Goal: Information Seeking & Learning: Check status

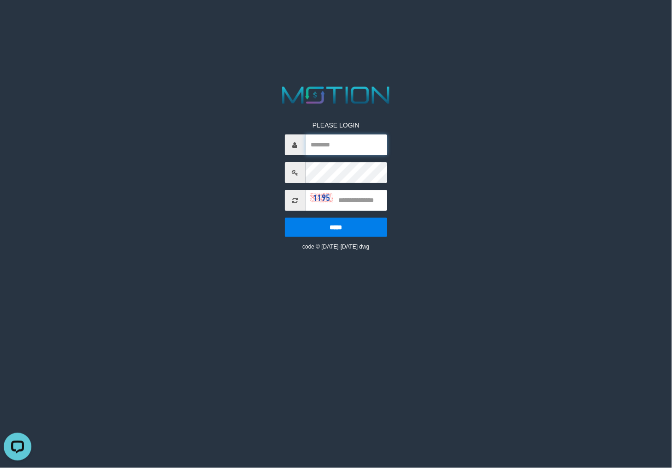
type input "********"
click at [356, 201] on input "text" at bounding box center [347, 200] width 82 height 21
type input "****"
click at [285, 217] on input "*****" at bounding box center [336, 226] width 103 height 19
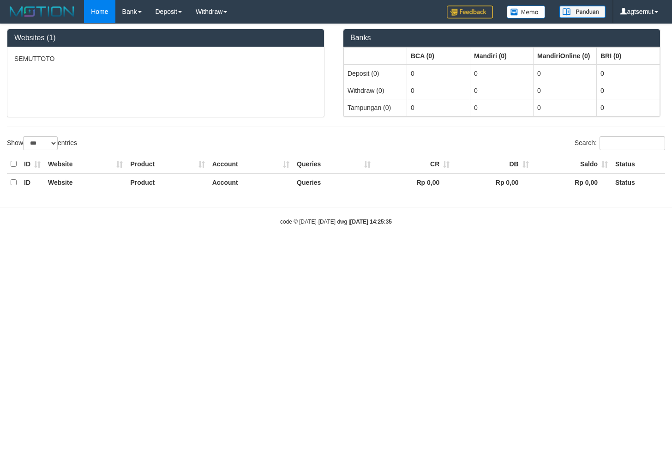
select select "***"
click at [389, 249] on html "Toggle navigation Home Bank Account List Load By Website Group [ITOTO] SEMUTTOT…" at bounding box center [336, 124] width 672 height 249
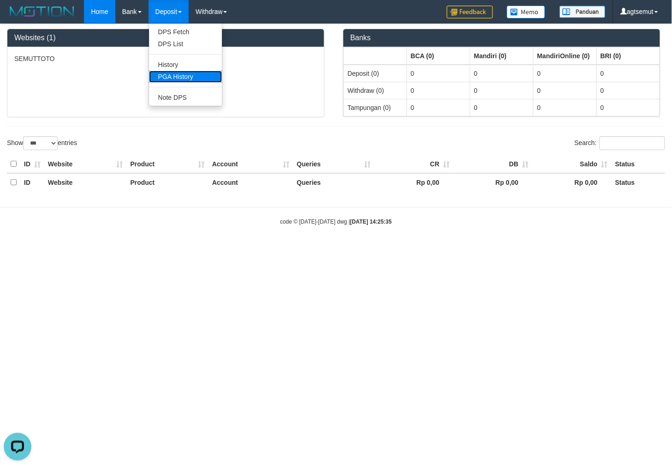
click at [181, 78] on link "PGA History" at bounding box center [185, 77] width 73 height 12
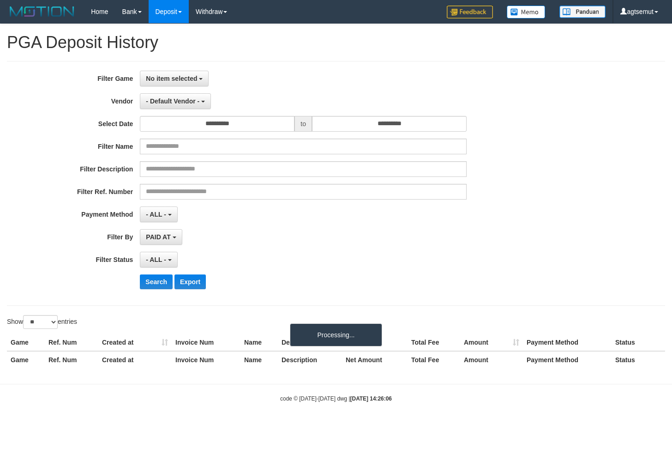
select select
select select "**"
click at [169, 72] on button "No item selected" at bounding box center [174, 79] width 69 height 16
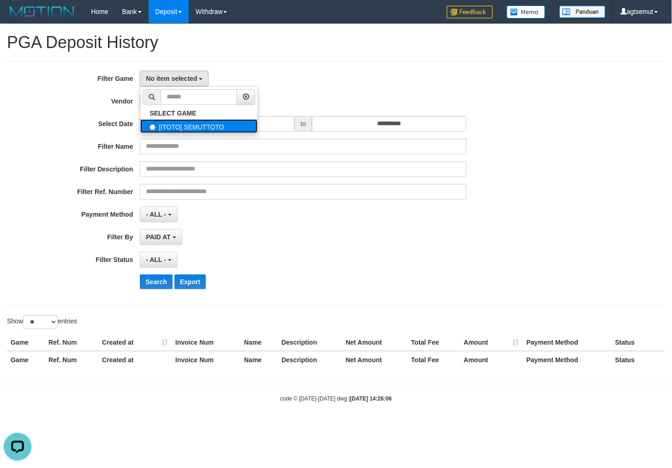
click at [183, 121] on label "[ITOTO] SEMUTTOTO" at bounding box center [198, 126] width 117 height 14
select select "****"
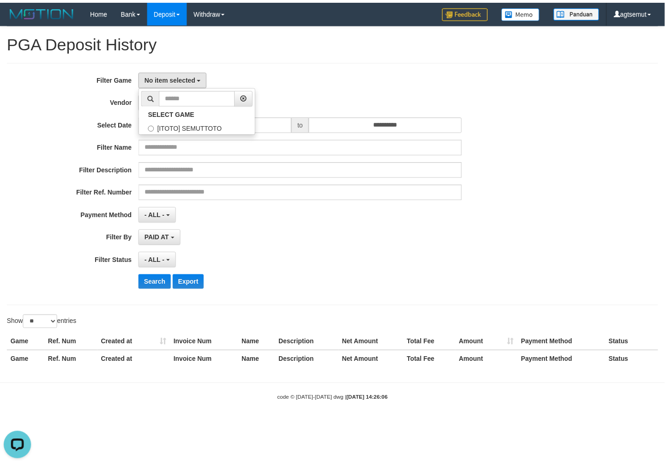
scroll to position [8, 0]
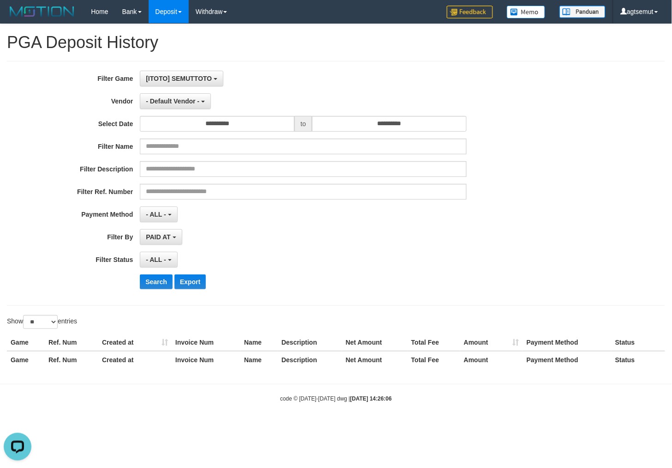
click at [242, 76] on div "[ITOTO] SEMUTTOTO SELECT GAME [ITOTO] SEMUTTOTO" at bounding box center [303, 79] width 327 height 16
click at [187, 102] on span "- Default Vendor -" at bounding box center [173, 100] width 54 height 7
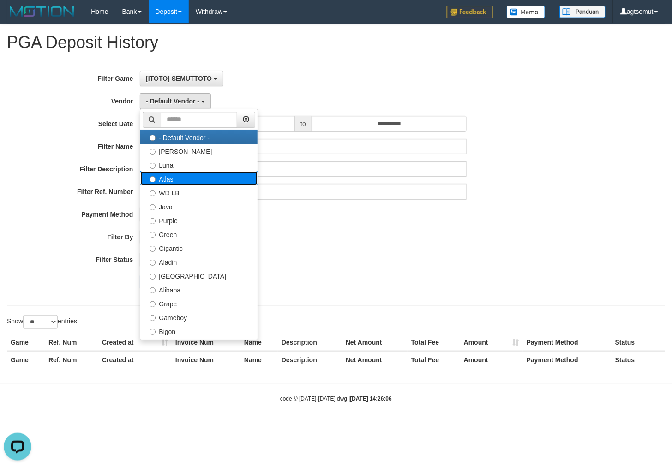
click at [192, 178] on label "Atlas" at bounding box center [198, 178] width 117 height 14
select select "**********"
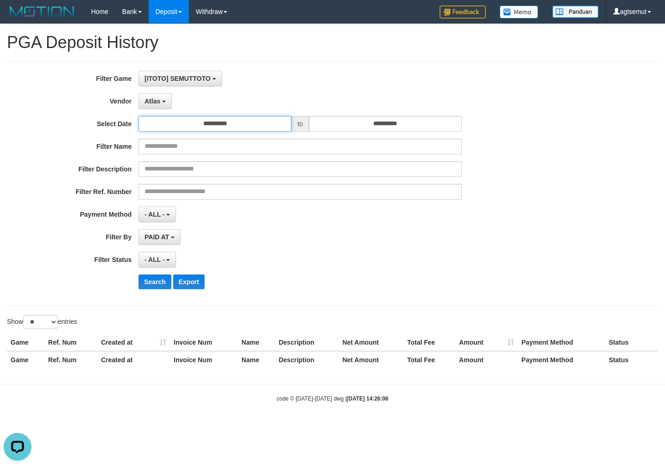
click at [249, 121] on input "**********" at bounding box center [215, 124] width 153 height 16
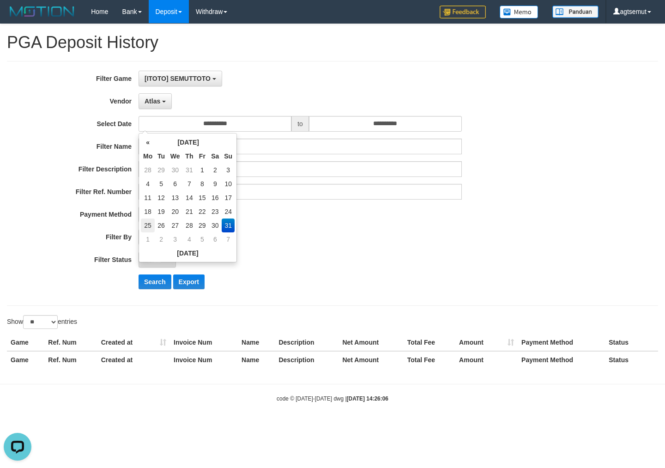
click at [151, 221] on td "25" at bounding box center [148, 225] width 14 height 14
type input "**********"
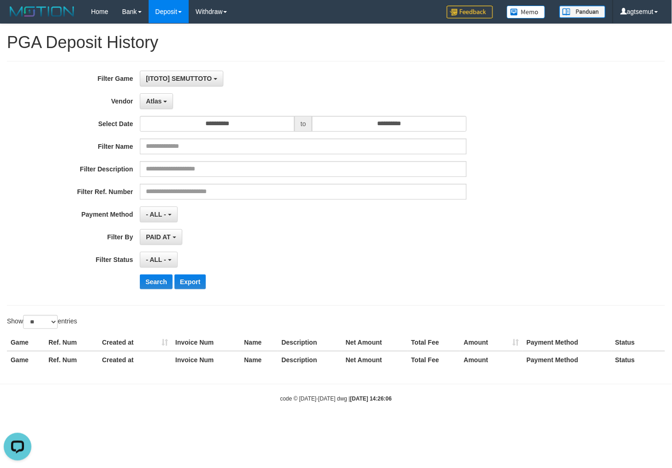
click at [312, 238] on div "PAID AT PAID AT CREATED AT" at bounding box center [303, 237] width 327 height 16
click at [165, 266] on button "- ALL -" at bounding box center [158, 260] width 37 height 16
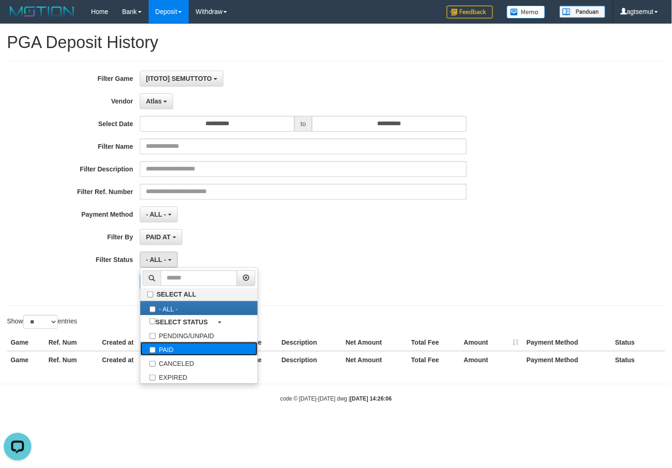
click at [185, 349] on label "PAID" at bounding box center [198, 349] width 117 height 14
select select "*"
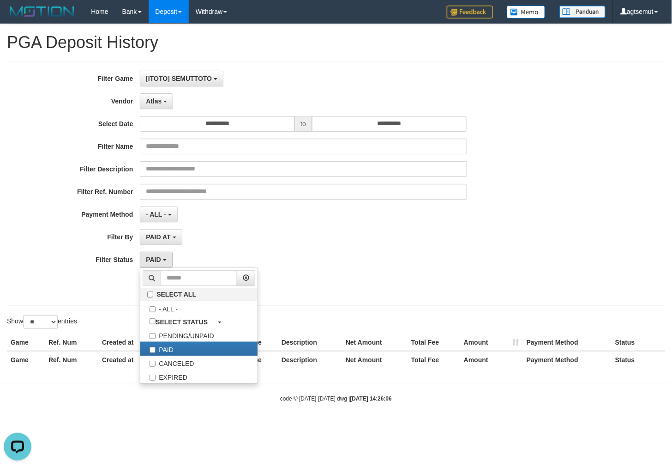
click at [234, 215] on div "- ALL - SELECT ALL - ALL - SELECT PAYMENT METHOD Mandiri BNI OVO CIMB BRI MAYBA…" at bounding box center [303, 214] width 327 height 16
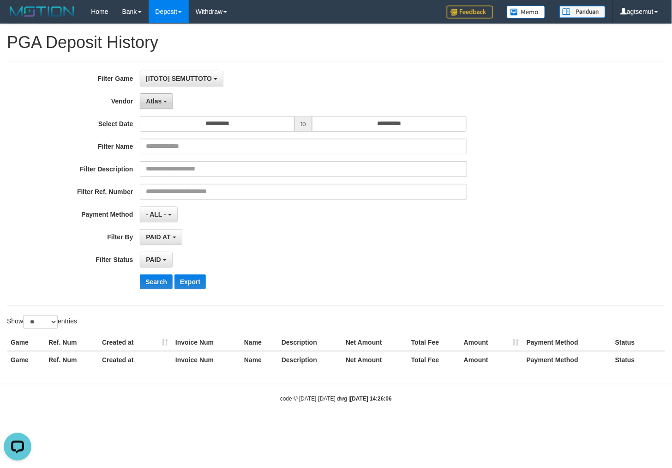
click at [156, 103] on span "Atlas" at bounding box center [154, 100] width 16 height 7
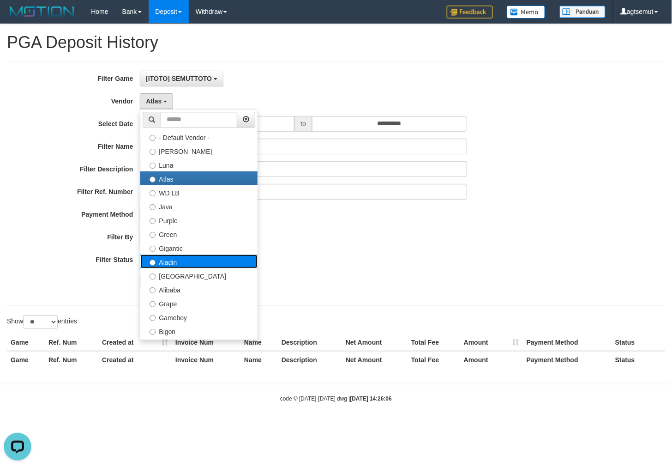
click at [177, 257] on label "Aladin" at bounding box center [198, 261] width 117 height 14
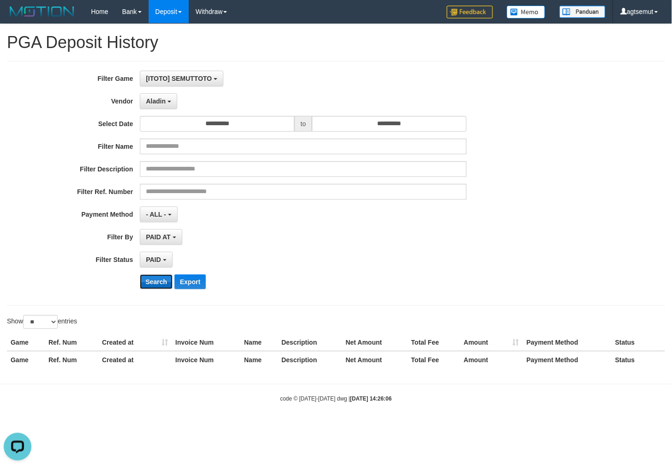
click at [159, 283] on button "Search" at bounding box center [156, 281] width 33 height 15
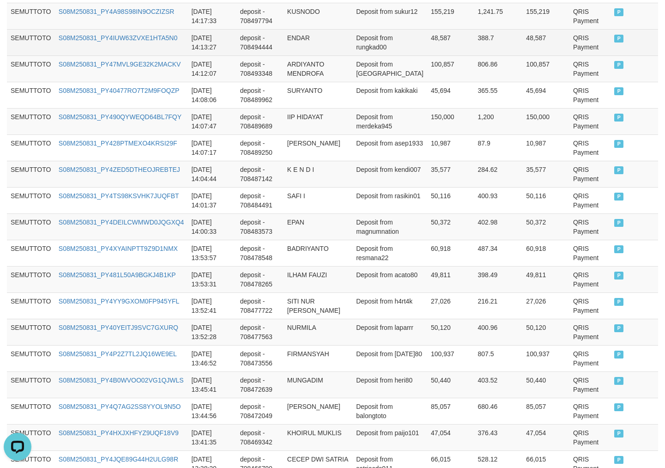
scroll to position [652, 0]
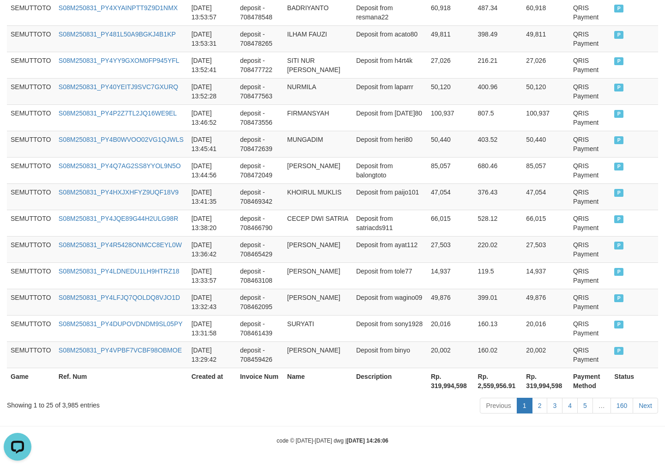
click at [432, 384] on th "Rp. 319,994,598" at bounding box center [450, 381] width 47 height 26
click at [433, 384] on th "Rp. 319,994,598" at bounding box center [450, 381] width 47 height 26
copy th "319,994,598"
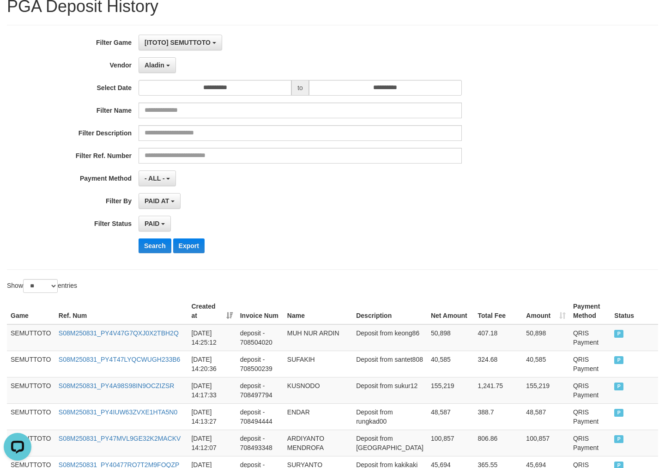
scroll to position [0, 0]
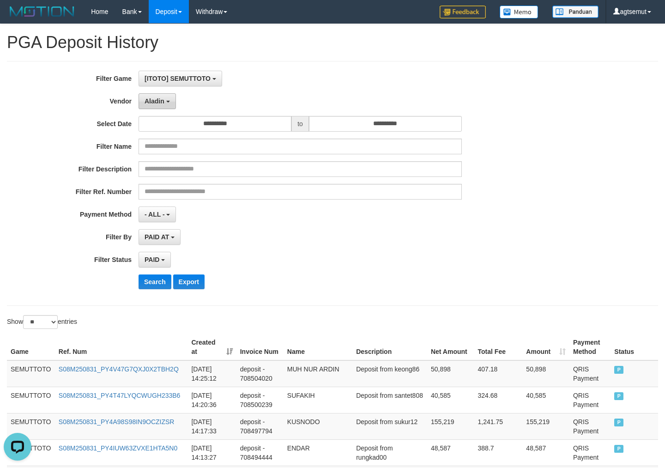
click at [163, 106] on button "Aladin" at bounding box center [157, 101] width 37 height 16
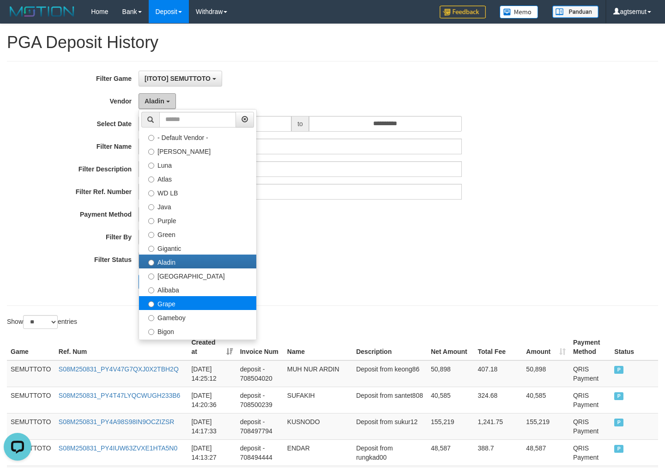
scroll to position [51, 0]
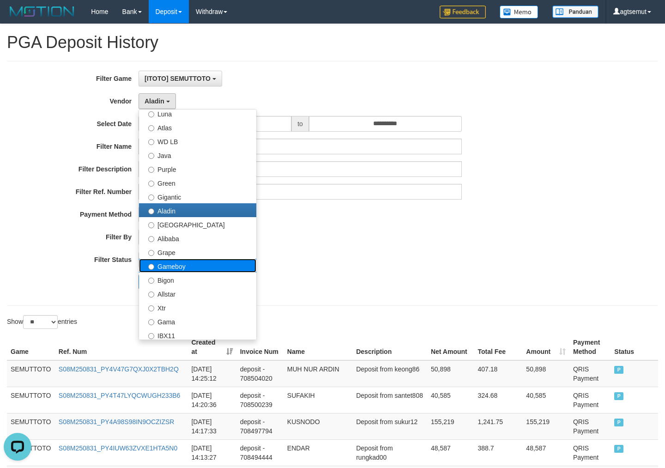
click at [197, 264] on label "Gameboy" at bounding box center [197, 266] width 117 height 14
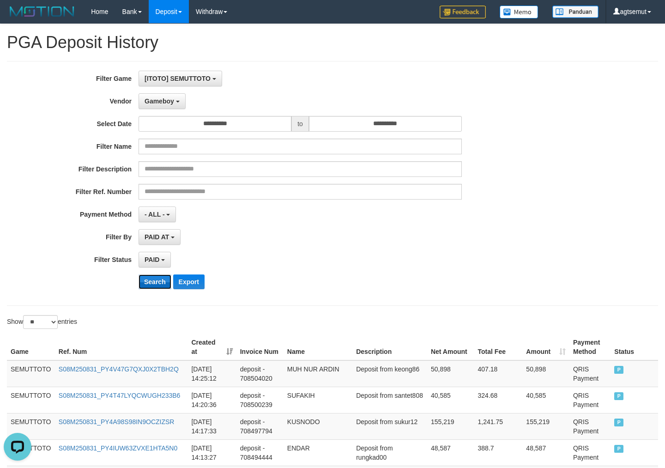
click at [160, 284] on button "Search" at bounding box center [155, 281] width 33 height 15
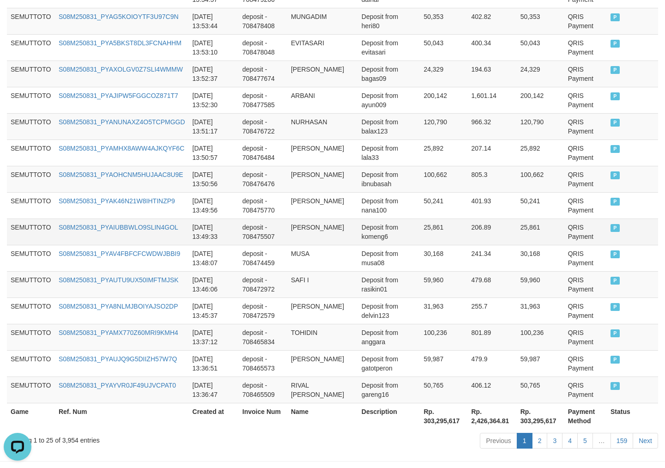
scroll to position [652, 0]
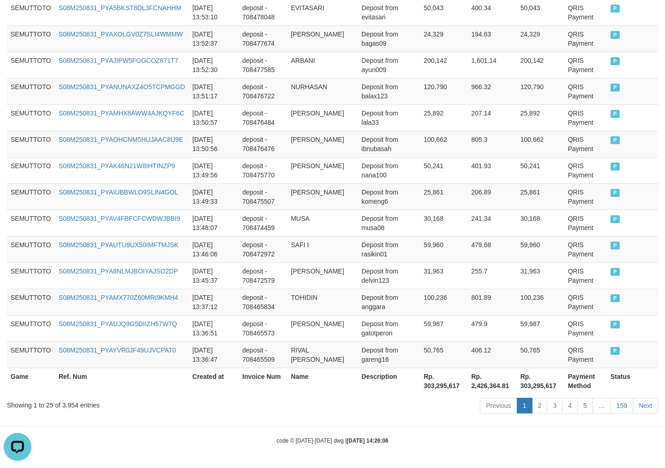
click at [436, 381] on th "Rp. 303,295,617" at bounding box center [444, 381] width 48 height 26
click at [441, 382] on th "Rp. 303,295,617" at bounding box center [444, 381] width 48 height 26
copy th "303,295,617"
click at [331, 397] on div "Previous 1 2 3 4 5 … 159 Next" at bounding box center [471, 407] width 374 height 20
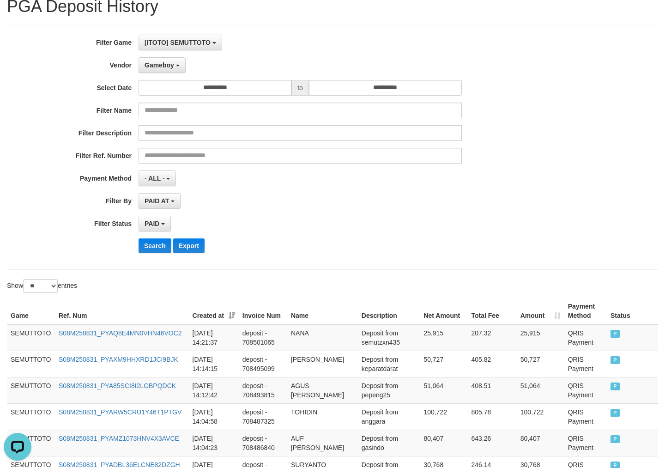
scroll to position [0, 0]
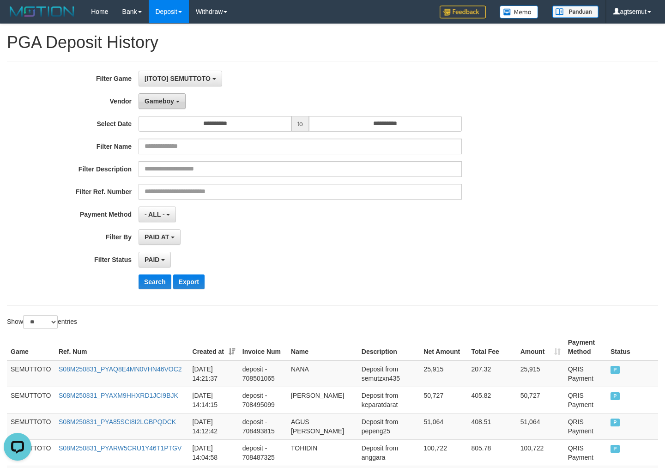
click at [169, 102] on span "Gameboy" at bounding box center [160, 100] width 30 height 7
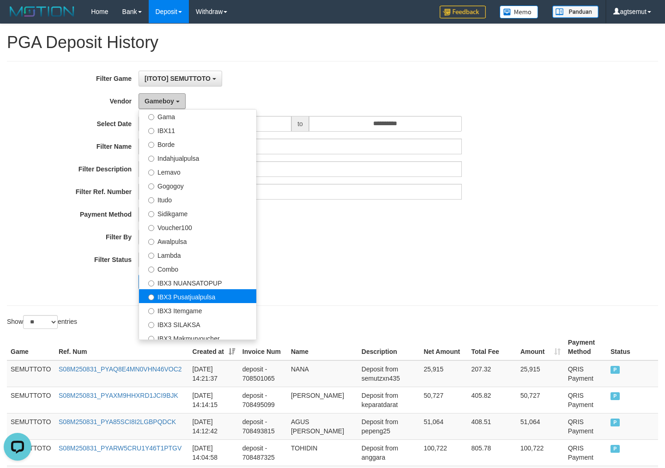
scroll to position [302, 0]
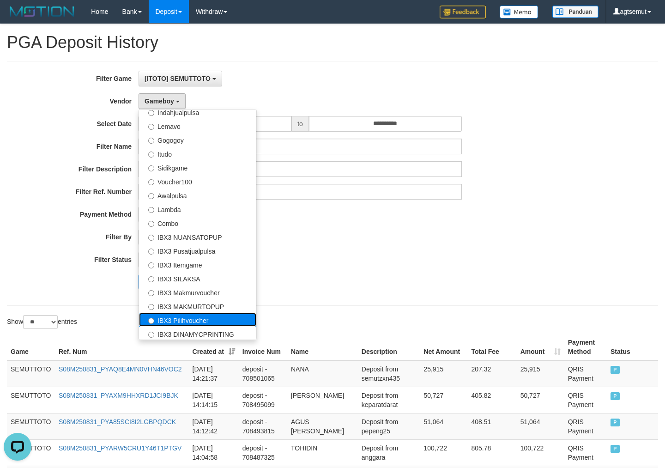
click at [210, 318] on label "IBX3 Pilihvoucher" at bounding box center [197, 320] width 117 height 14
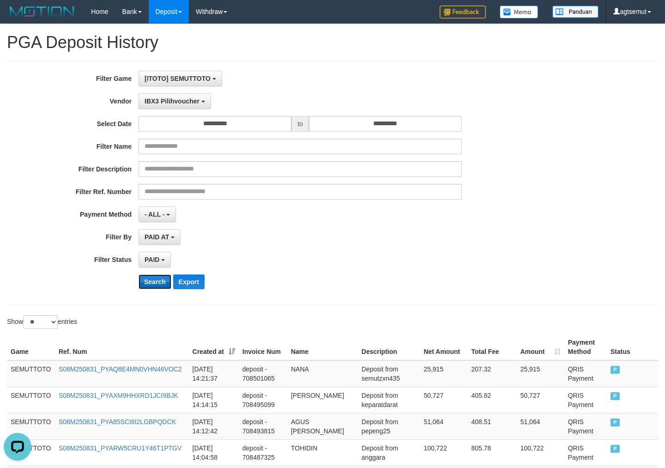
click at [156, 284] on button "Search" at bounding box center [155, 281] width 33 height 15
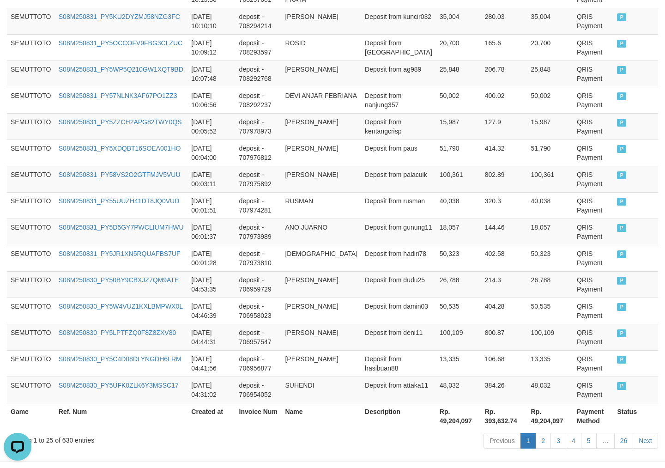
scroll to position [652, 0]
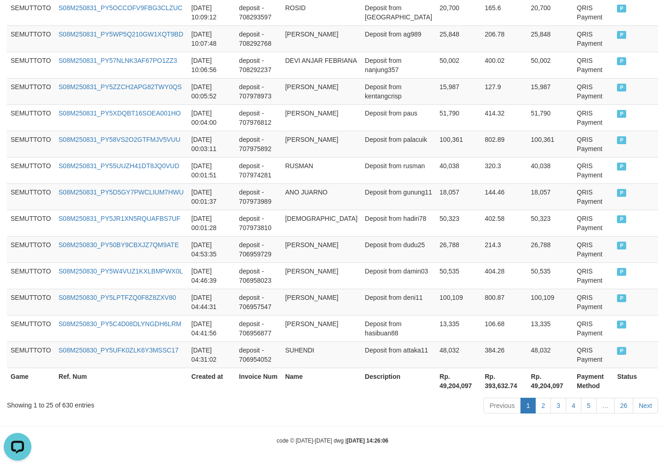
click at [436, 382] on th "Rp. 49,204,097" at bounding box center [458, 381] width 45 height 26
copy th "49,204,097"
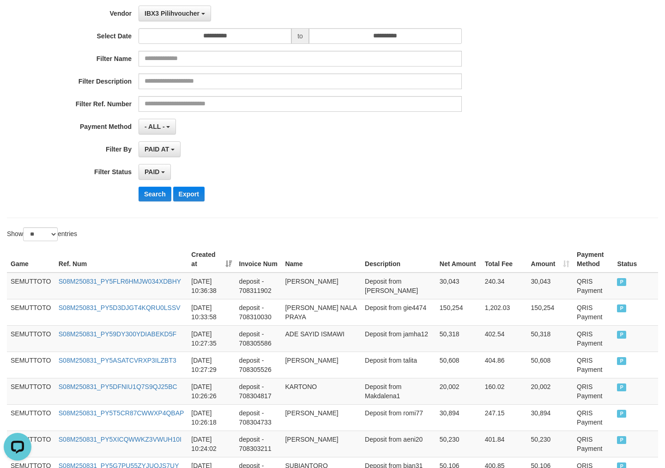
scroll to position [36, 0]
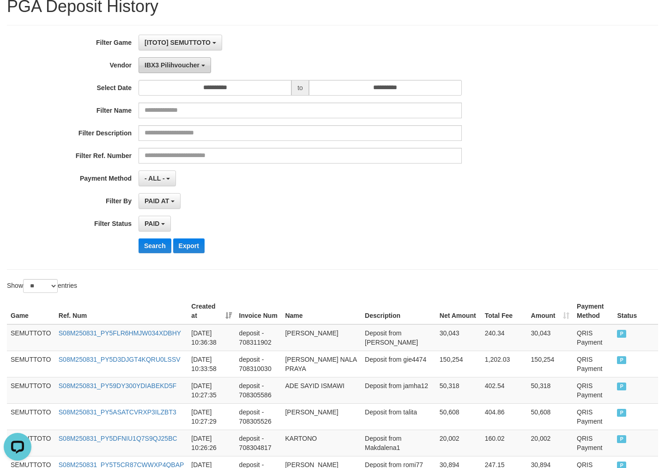
click at [192, 67] on span "IBX3 Pilihvoucher" at bounding box center [172, 64] width 55 height 7
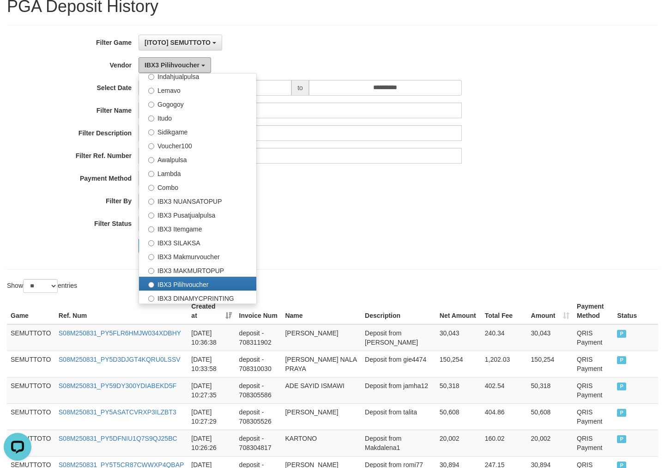
scroll to position [0, 0]
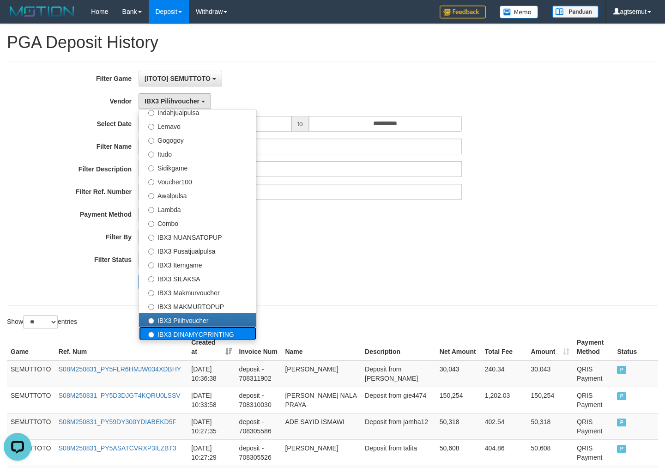
click at [224, 330] on label "IBX3 DINAMYCPRINTING" at bounding box center [197, 333] width 117 height 14
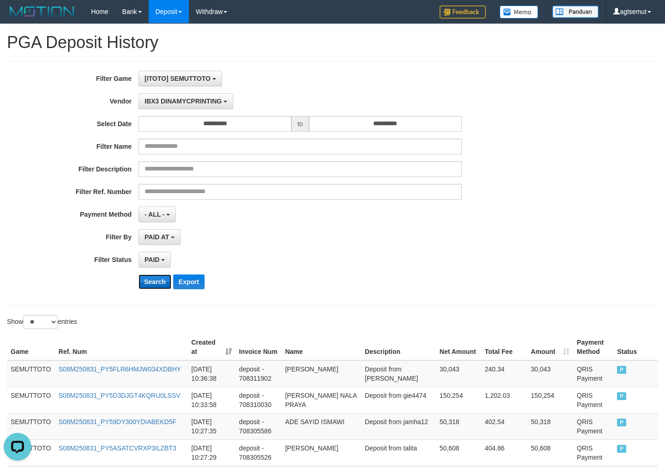
click at [152, 280] on button "Search" at bounding box center [155, 281] width 33 height 15
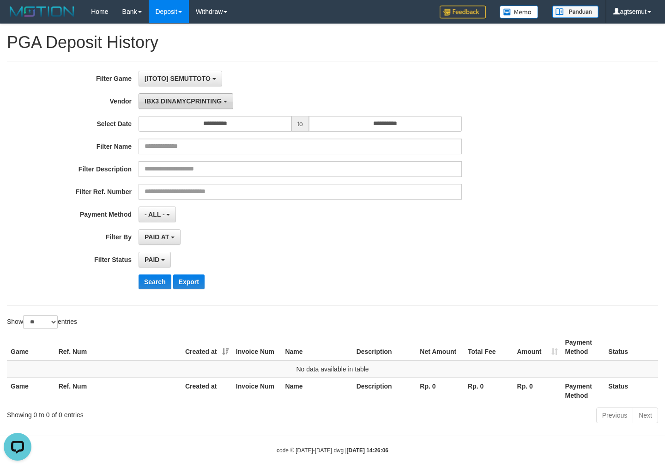
drag, startPoint x: 189, startPoint y: 100, endPoint x: 190, endPoint y: 104, distance: 4.6
click at [189, 100] on span "IBX3 DINAMYCPRINTING" at bounding box center [183, 100] width 77 height 7
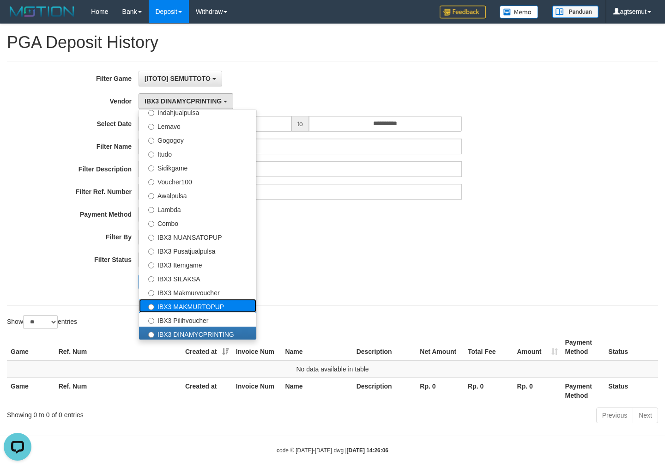
click at [197, 300] on label "IBX3 MAKMURTOPUP" at bounding box center [197, 306] width 117 height 14
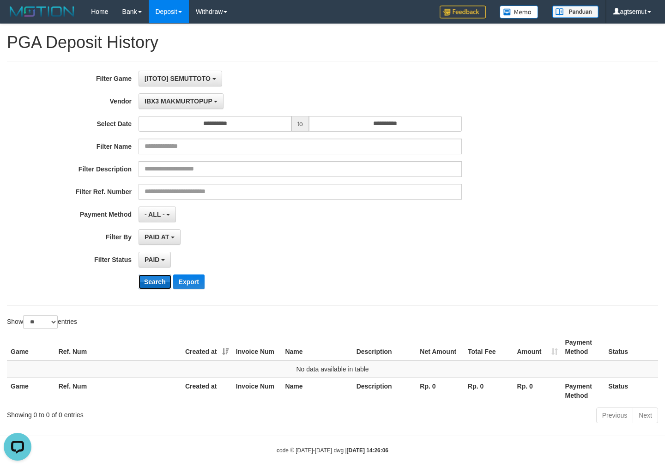
click at [152, 288] on button "Search" at bounding box center [155, 281] width 33 height 15
click at [183, 102] on span "IBX3 MAKMURTOPUP" at bounding box center [179, 100] width 68 height 7
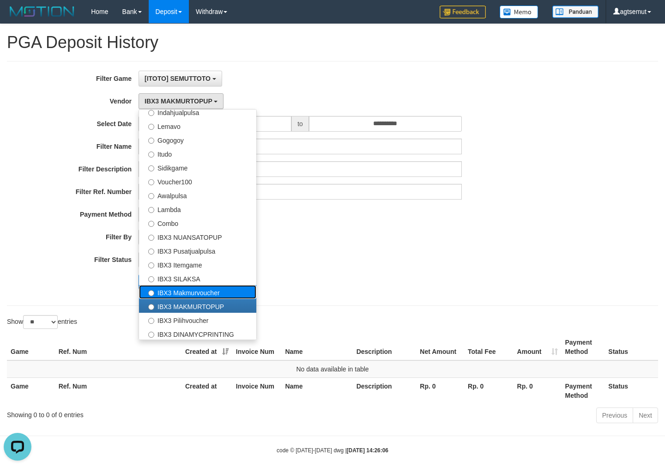
click at [198, 288] on label "IBX3 Makmurvoucher" at bounding box center [197, 292] width 117 height 14
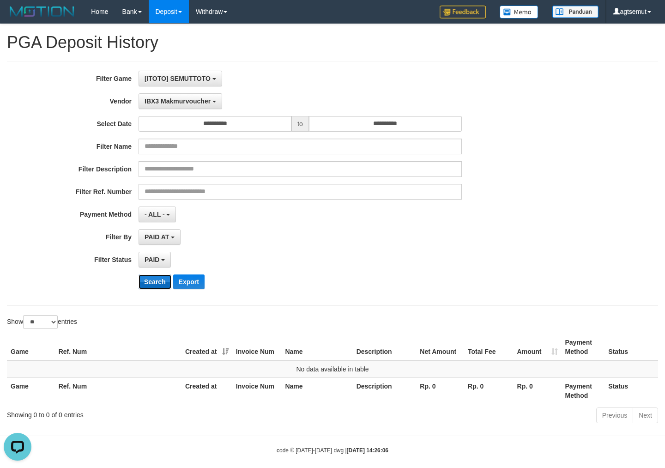
click at [155, 283] on button "Search" at bounding box center [155, 281] width 33 height 15
click at [187, 99] on span "IBX3 Makmurvoucher" at bounding box center [178, 100] width 66 height 7
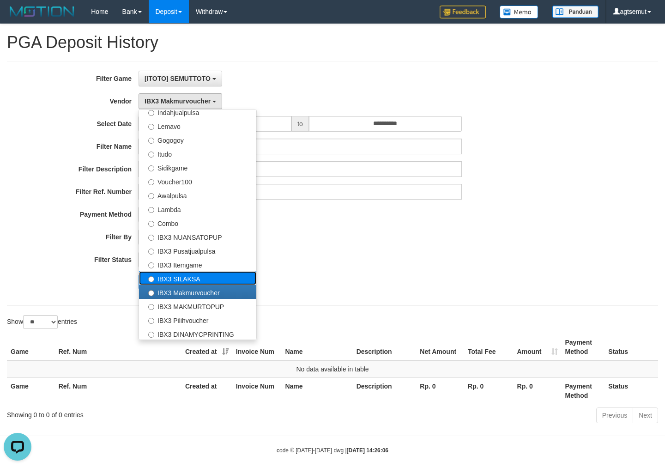
click at [202, 274] on label "IBX3 SILAKSA" at bounding box center [197, 278] width 117 height 14
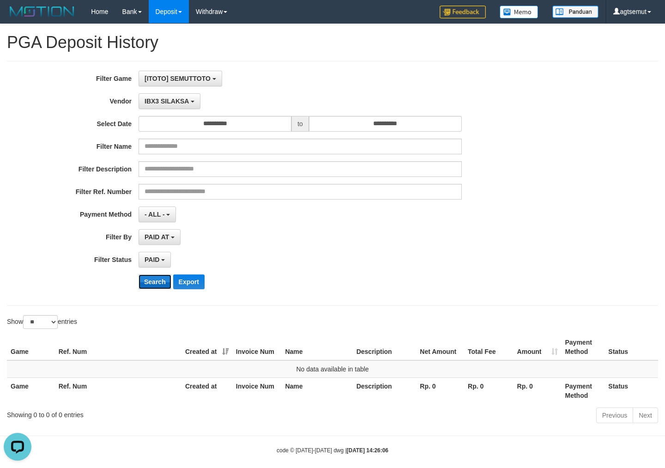
click at [162, 279] on button "Search" at bounding box center [155, 281] width 33 height 15
click at [175, 102] on span "IBX3 SILAKSA" at bounding box center [167, 100] width 44 height 7
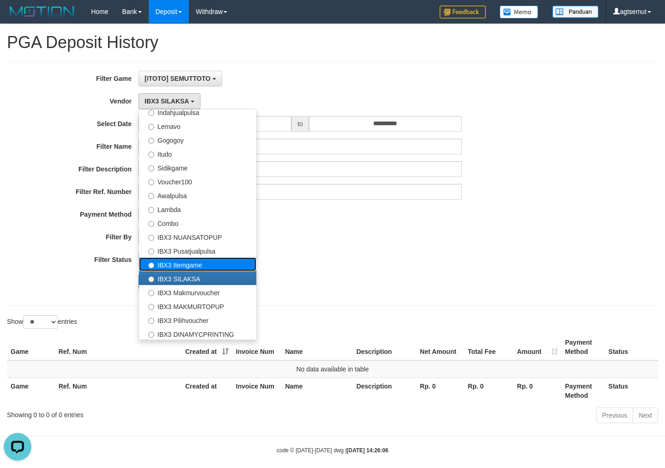
click at [183, 260] on label "IBX3 Itemgame" at bounding box center [197, 264] width 117 height 14
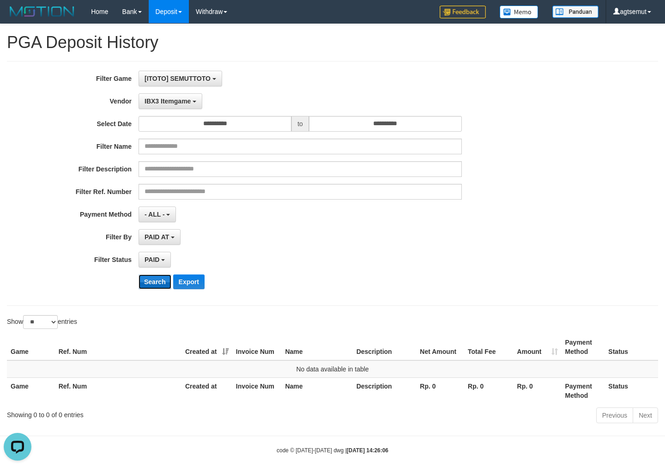
click at [158, 284] on button "Search" at bounding box center [155, 281] width 33 height 15
click at [181, 103] on span "IBX3 Itemgame" at bounding box center [168, 100] width 46 height 7
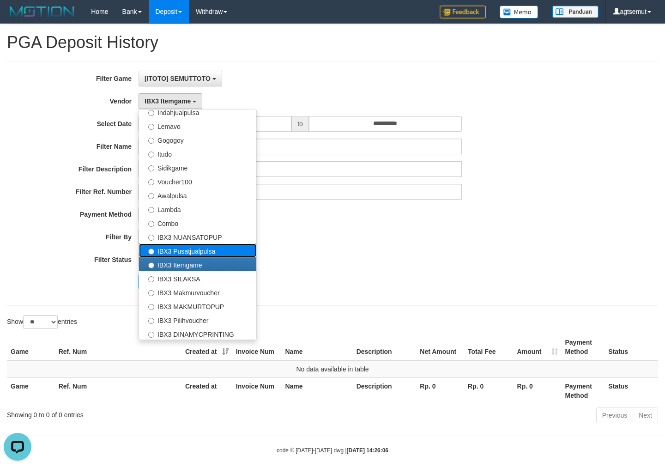
click at [182, 254] on label "IBX3 Pusatjualpulsa" at bounding box center [197, 250] width 117 height 14
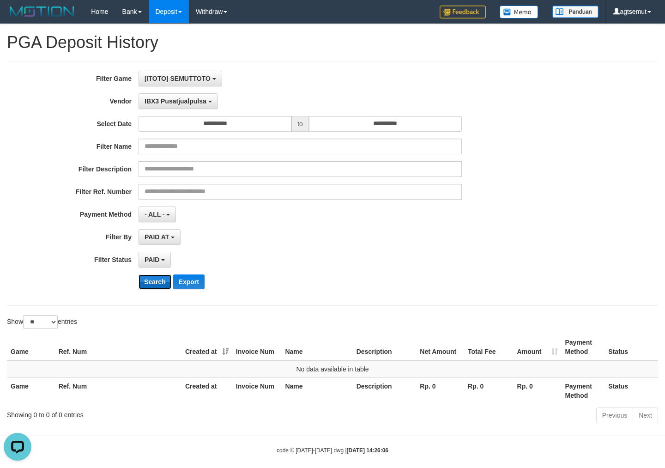
click at [156, 281] on button "Search" at bounding box center [155, 281] width 33 height 15
click at [208, 101] on b "button" at bounding box center [210, 102] width 4 height 2
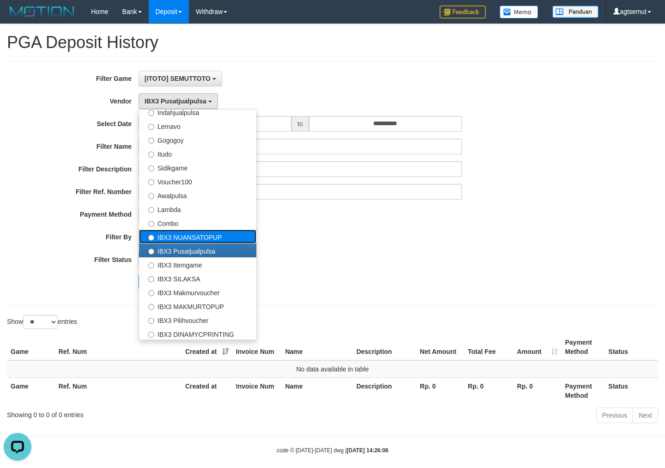
click at [222, 235] on label "IBX3 NUANSATOPUP" at bounding box center [197, 236] width 117 height 14
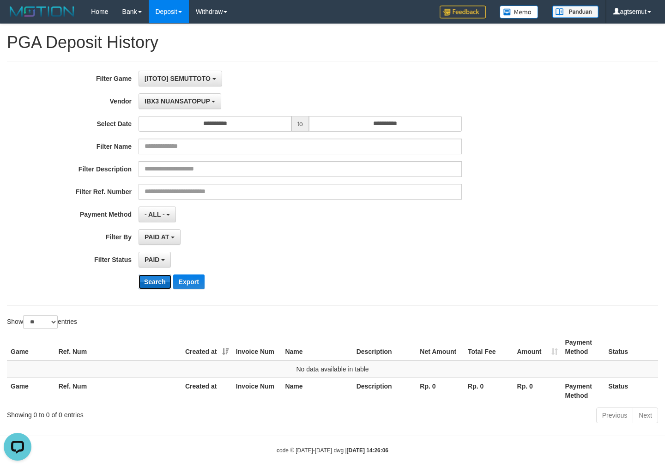
click at [154, 279] on button "Search" at bounding box center [155, 281] width 33 height 15
click at [197, 100] on span "IBX3 NUANSATOPUP" at bounding box center [178, 100] width 66 height 7
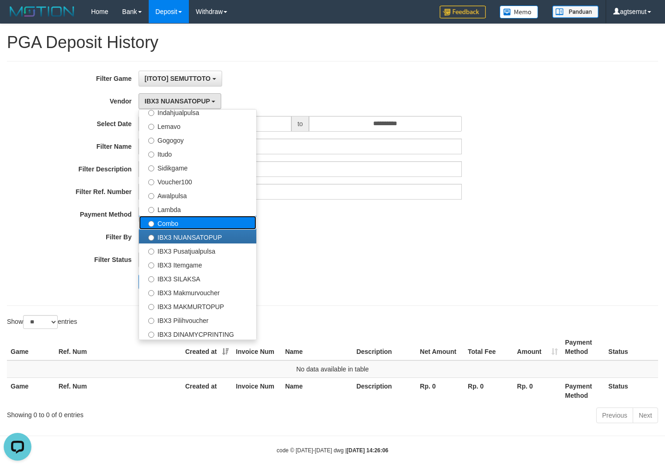
click at [187, 217] on label "Combo" at bounding box center [197, 223] width 117 height 14
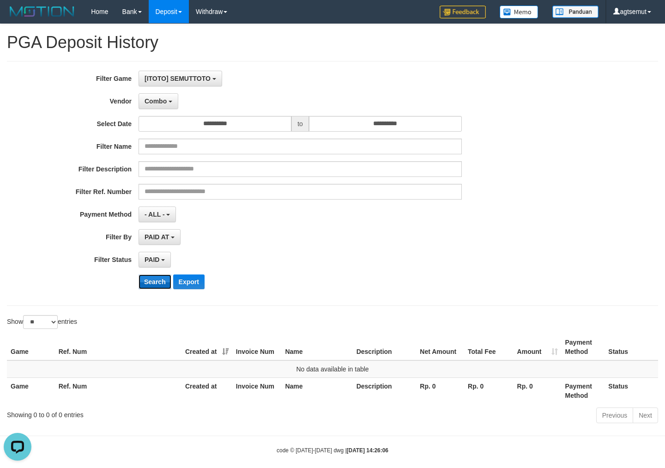
click at [154, 280] on button "Search" at bounding box center [155, 281] width 33 height 15
click at [162, 102] on span "Combo" at bounding box center [156, 100] width 22 height 7
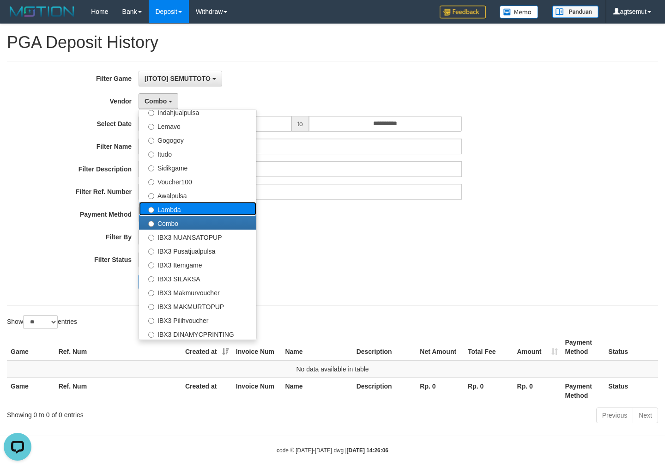
click at [169, 209] on label "Lambda" at bounding box center [197, 209] width 117 height 14
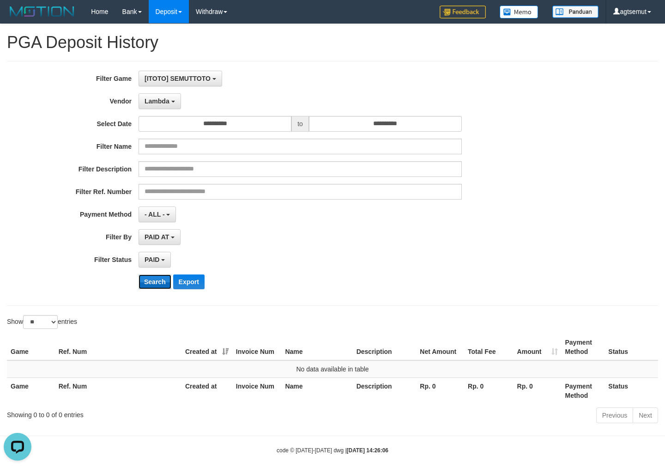
click at [160, 283] on button "Search" at bounding box center [155, 281] width 33 height 15
click at [167, 103] on span "Lambda" at bounding box center [157, 100] width 25 height 7
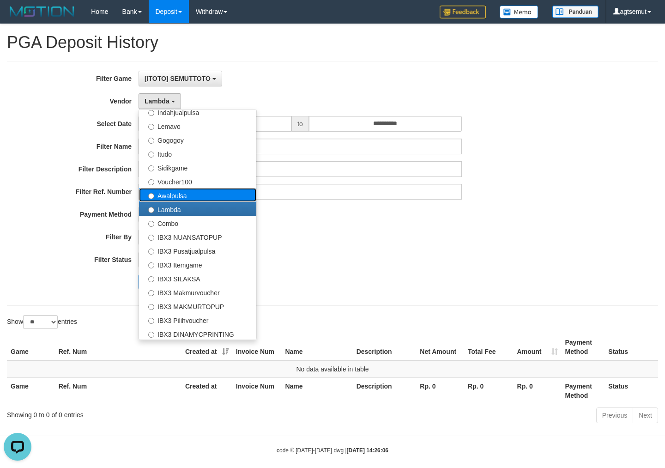
click at [176, 196] on label "Awalpulsa" at bounding box center [197, 195] width 117 height 14
select select "**********"
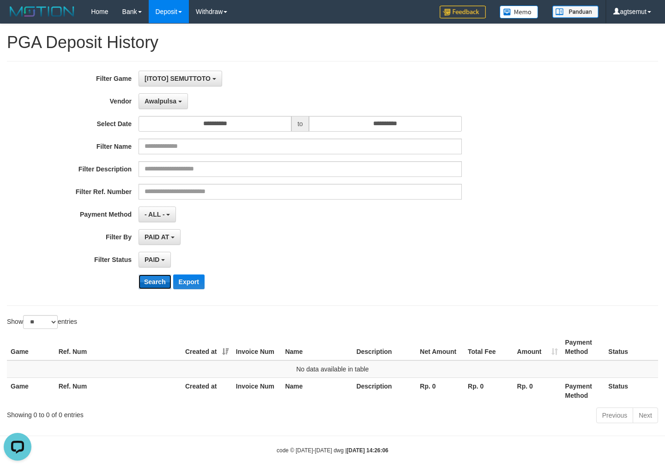
click at [155, 276] on button "Search" at bounding box center [155, 281] width 33 height 15
click at [171, 99] on span "Awalpulsa" at bounding box center [161, 100] width 32 height 7
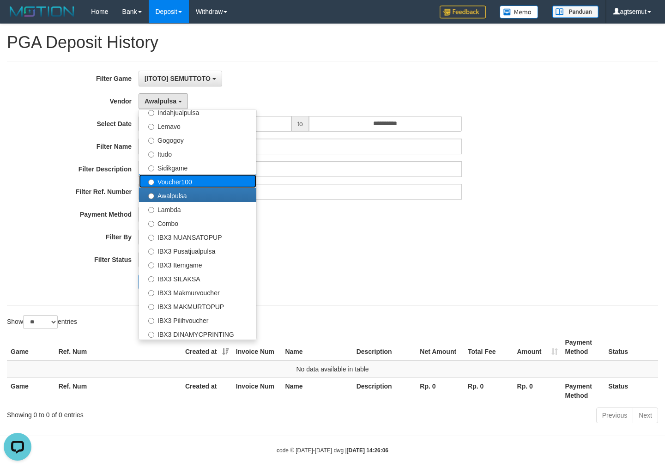
click at [181, 181] on label "Voucher100" at bounding box center [197, 181] width 117 height 14
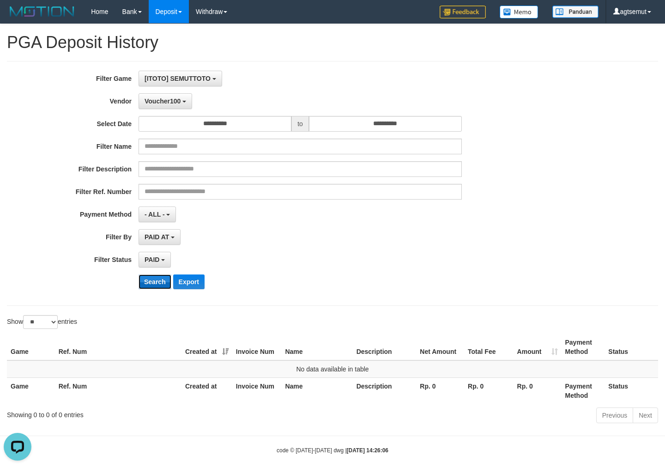
click at [151, 282] on button "Search" at bounding box center [155, 281] width 33 height 15
click at [177, 105] on button "Voucher100" at bounding box center [166, 101] width 54 height 16
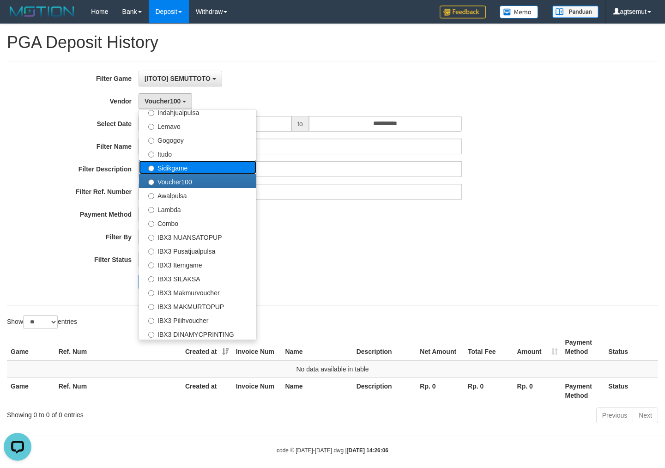
click at [175, 168] on label "Sidikgame" at bounding box center [197, 167] width 117 height 14
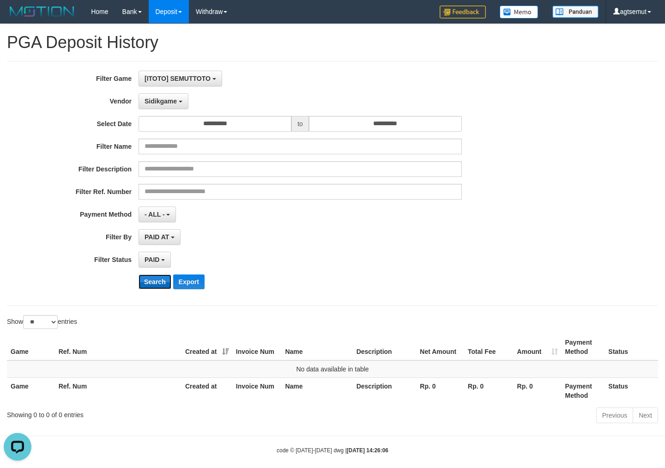
click at [159, 284] on button "Search" at bounding box center [155, 281] width 33 height 15
click at [334, 236] on div "PAID AT PAID AT CREATED AT" at bounding box center [300, 237] width 323 height 16
click at [146, 275] on button "Search" at bounding box center [155, 281] width 33 height 15
click at [167, 101] on span "Sidikgame" at bounding box center [161, 100] width 32 height 7
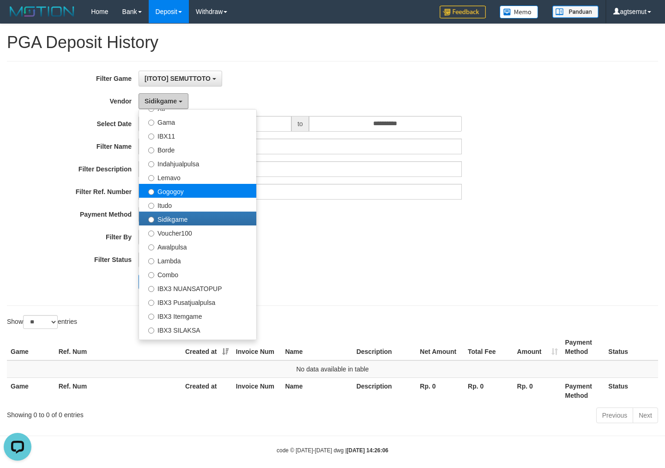
scroll to position [199, 0]
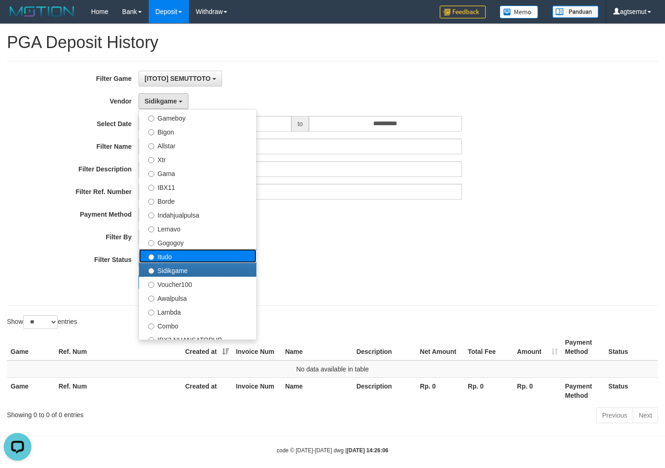
click at [198, 252] on label "Itudo" at bounding box center [197, 256] width 117 height 14
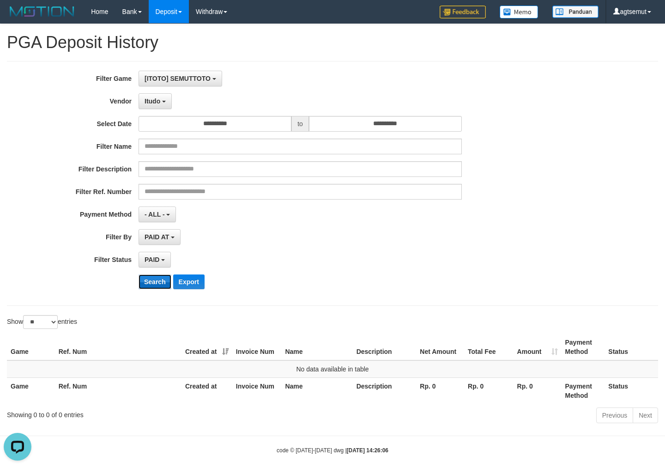
drag, startPoint x: 158, startPoint y: 285, endPoint x: 161, endPoint y: 273, distance: 11.9
click at [159, 284] on button "Search" at bounding box center [155, 281] width 33 height 15
click at [160, 100] on span "Itudo" at bounding box center [153, 100] width 16 height 7
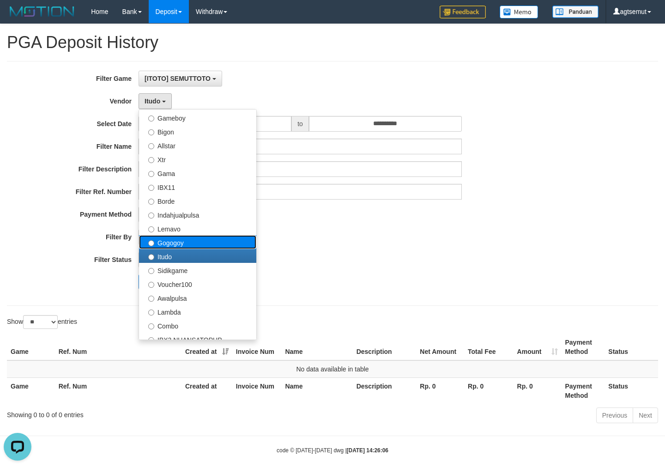
click at [181, 241] on label "Gogogoy" at bounding box center [197, 242] width 117 height 14
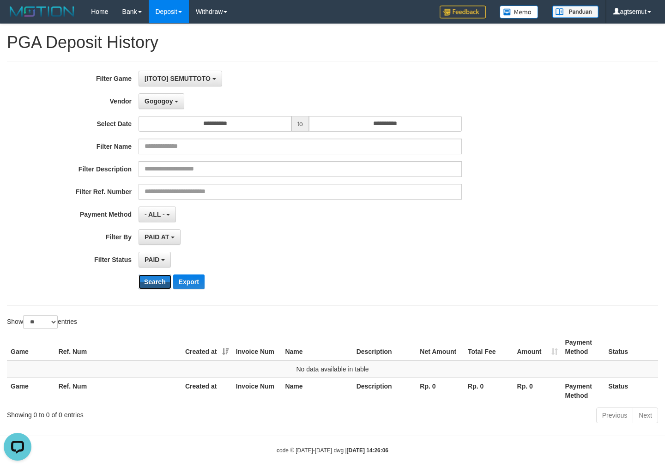
drag, startPoint x: 157, startPoint y: 280, endPoint x: 171, endPoint y: 196, distance: 85.2
click at [157, 279] on button "Search" at bounding box center [155, 281] width 33 height 15
click at [165, 102] on span "Gogogoy" at bounding box center [159, 100] width 28 height 7
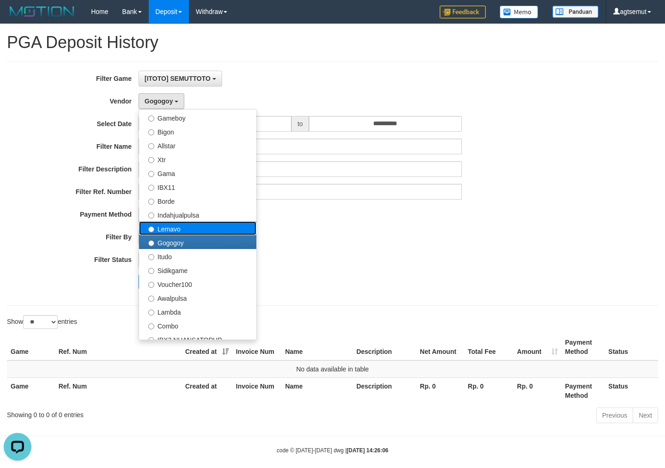
click at [174, 225] on label "Lemavo" at bounding box center [197, 228] width 117 height 14
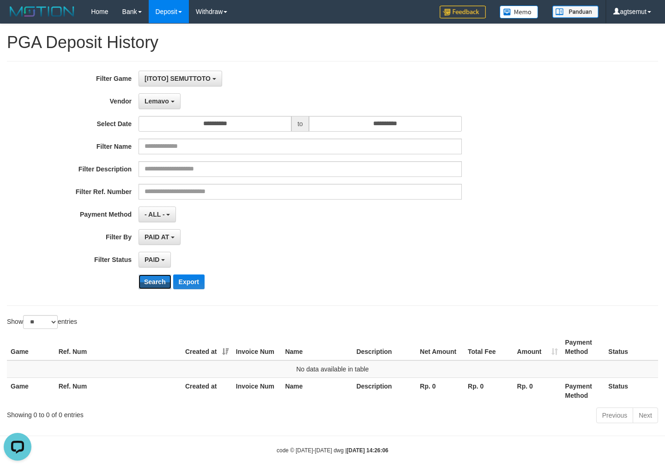
drag, startPoint x: 160, startPoint y: 282, endPoint x: 168, endPoint y: 150, distance: 132.8
click at [160, 279] on button "Search" at bounding box center [155, 281] width 33 height 15
click at [164, 104] on span "Lemavo" at bounding box center [157, 100] width 24 height 7
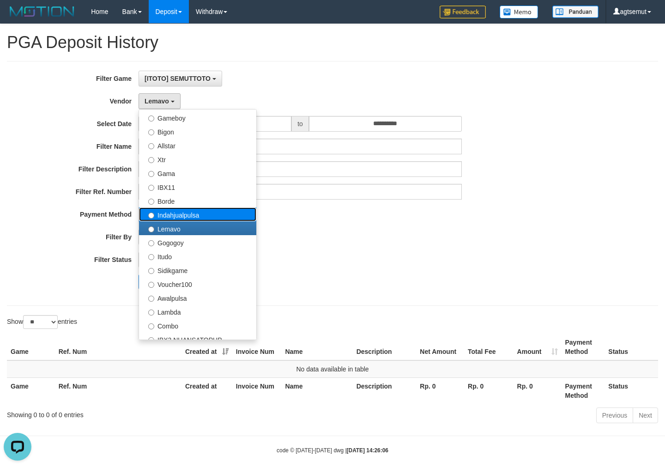
click at [183, 211] on label "Indahjualpulsa" at bounding box center [197, 214] width 117 height 14
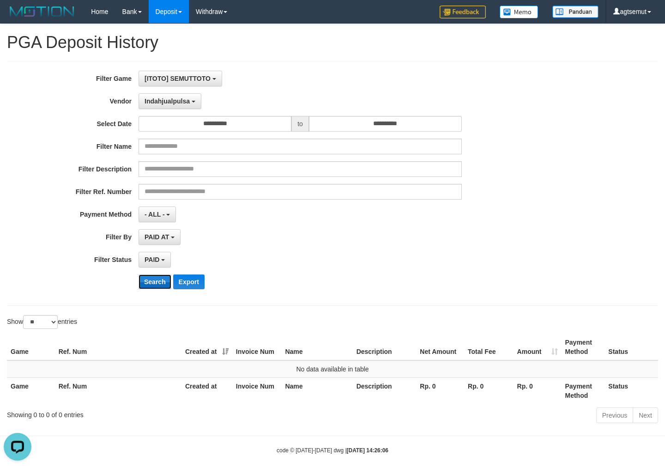
click at [159, 280] on button "Search" at bounding box center [155, 281] width 33 height 15
click at [177, 102] on span "Indahjualpulsa" at bounding box center [167, 100] width 45 height 7
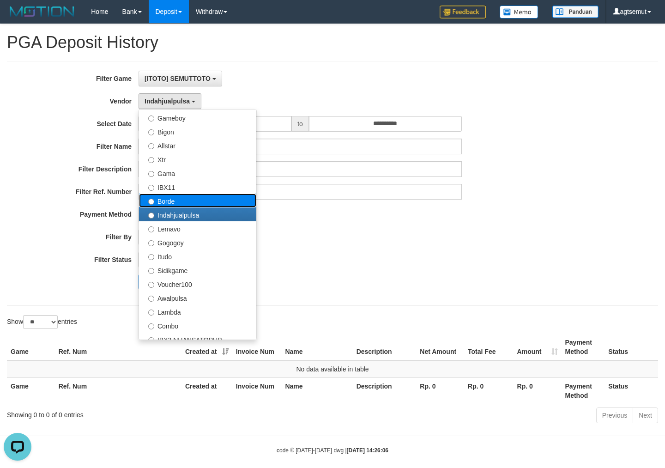
click at [182, 197] on label "Borde" at bounding box center [197, 200] width 117 height 14
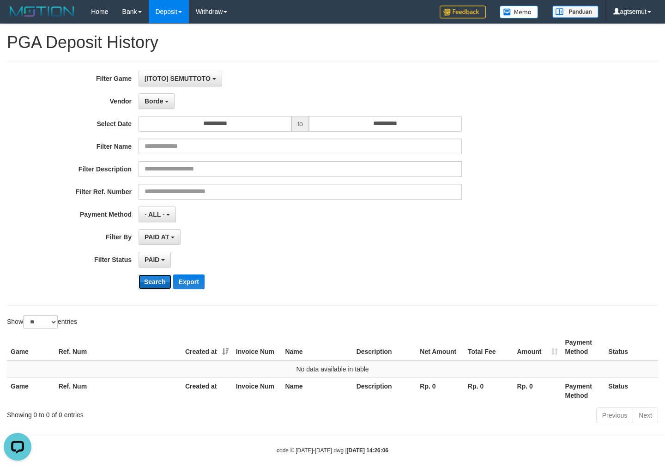
click at [159, 275] on button "Search" at bounding box center [155, 281] width 33 height 15
click at [159, 100] on span "Borde" at bounding box center [154, 100] width 18 height 7
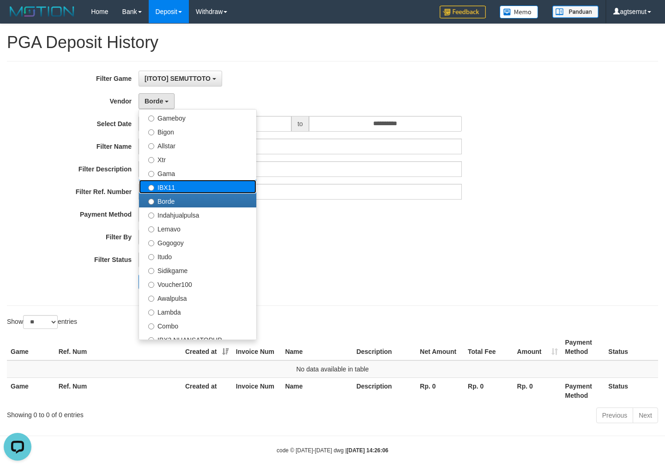
click at [170, 184] on label "IBX11" at bounding box center [197, 187] width 117 height 14
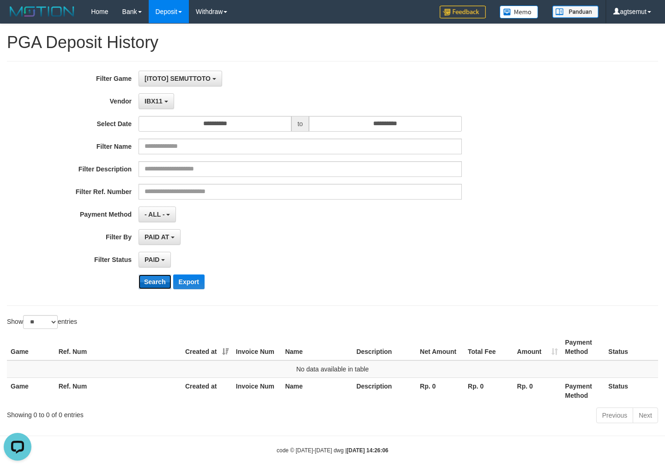
click at [163, 284] on button "Search" at bounding box center [155, 281] width 33 height 15
click at [154, 104] on span "IBX11" at bounding box center [154, 100] width 18 height 7
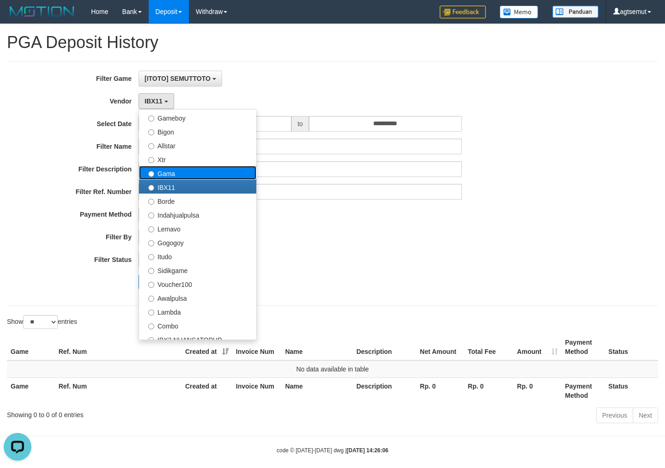
click at [168, 175] on label "Gama" at bounding box center [197, 173] width 117 height 14
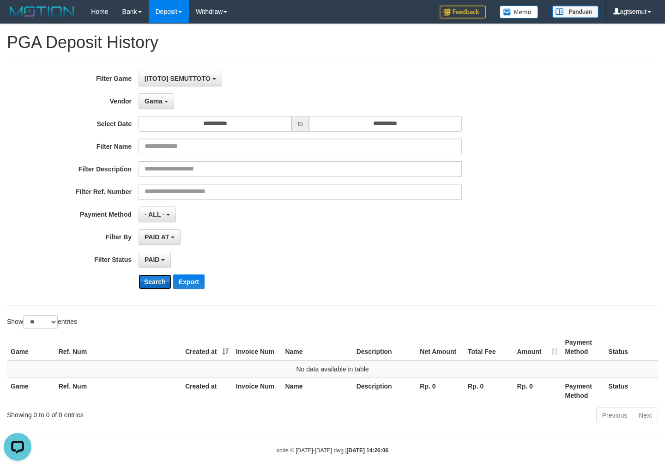
click at [151, 282] on button "Search" at bounding box center [155, 281] width 33 height 15
click at [169, 98] on button "Gama" at bounding box center [157, 101] width 36 height 16
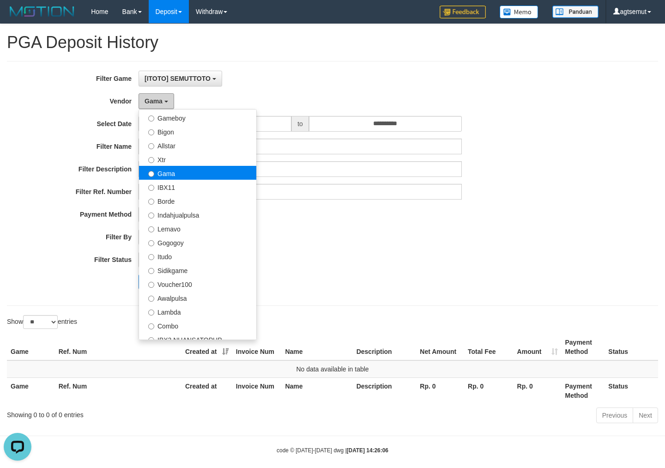
scroll to position [97, 0]
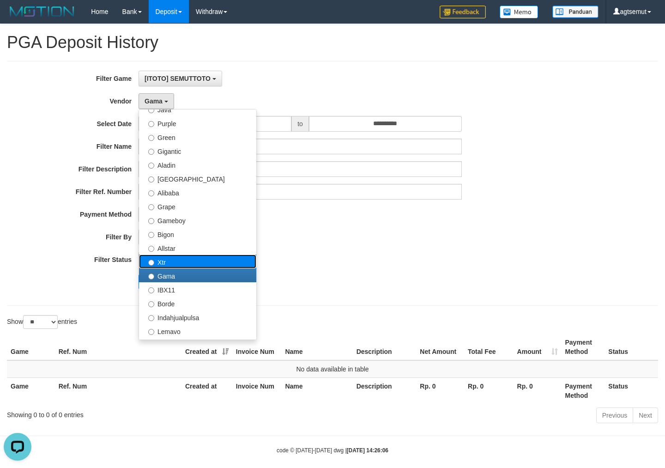
click at [178, 255] on label "Xtr" at bounding box center [197, 261] width 117 height 14
select select "**********"
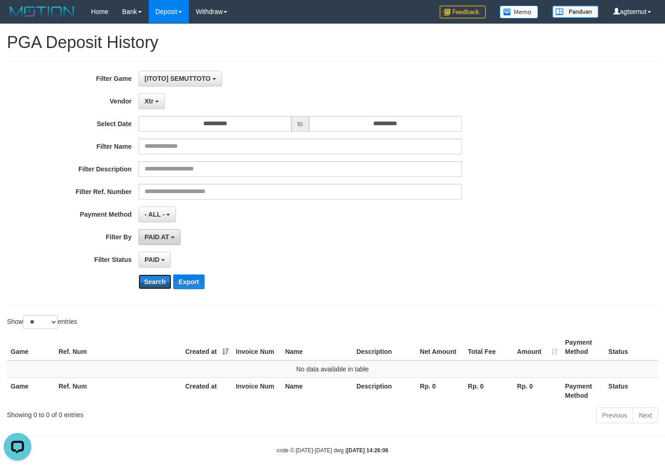
drag, startPoint x: 155, startPoint y: 283, endPoint x: 169, endPoint y: 240, distance: 45.4
click at [155, 283] on button "Search" at bounding box center [155, 281] width 33 height 15
click at [154, 98] on button "Xtr" at bounding box center [152, 101] width 26 height 16
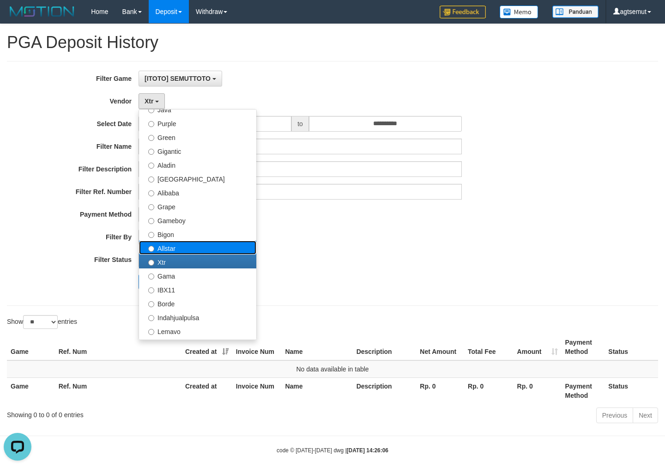
click at [177, 249] on label "Allstar" at bounding box center [197, 248] width 117 height 14
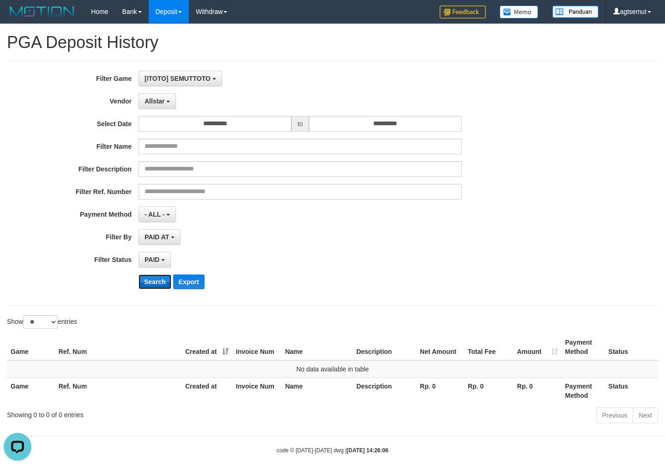
click at [156, 282] on button "Search" at bounding box center [155, 281] width 33 height 15
click at [164, 102] on button "Allstar" at bounding box center [157, 101] width 37 height 16
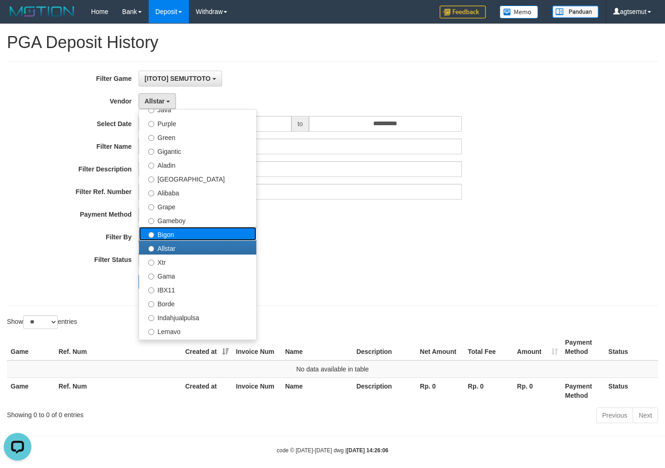
click at [178, 231] on label "Bigon" at bounding box center [197, 234] width 117 height 14
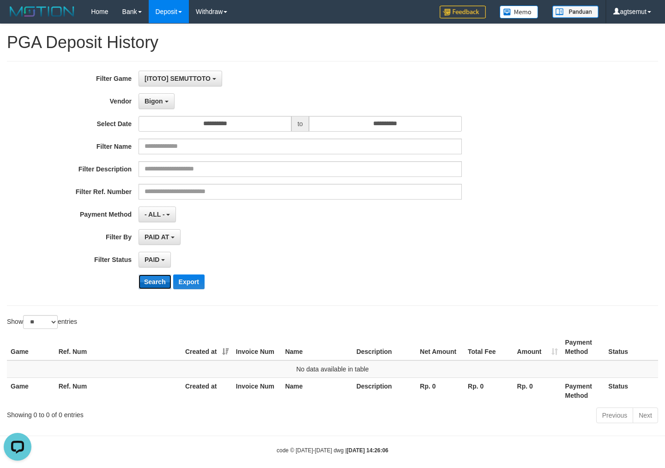
click at [160, 284] on button "Search" at bounding box center [155, 281] width 33 height 15
click at [165, 101] on b "button" at bounding box center [167, 102] width 4 height 2
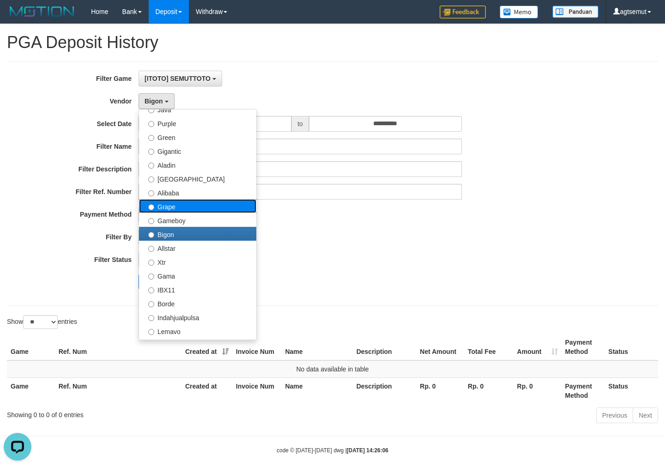
click at [179, 207] on label "Grape" at bounding box center [197, 206] width 117 height 14
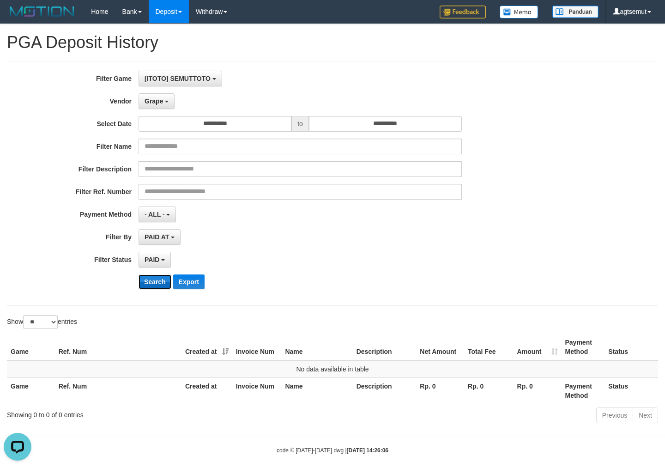
click at [160, 282] on button "Search" at bounding box center [155, 281] width 33 height 15
click at [165, 103] on button "Grape" at bounding box center [157, 101] width 36 height 16
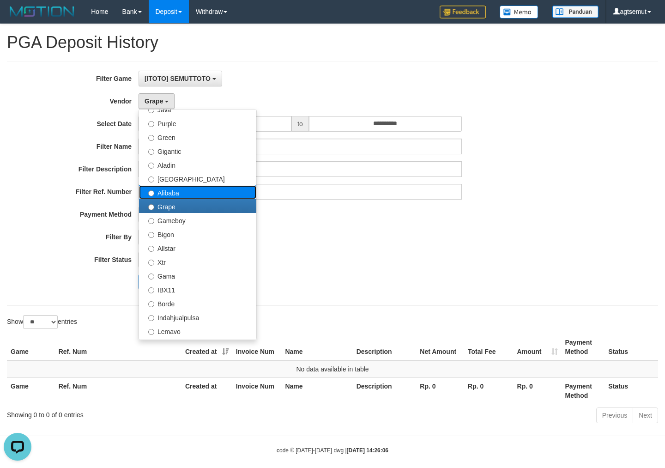
click at [186, 191] on label "Alibaba" at bounding box center [197, 192] width 117 height 14
select select "**********"
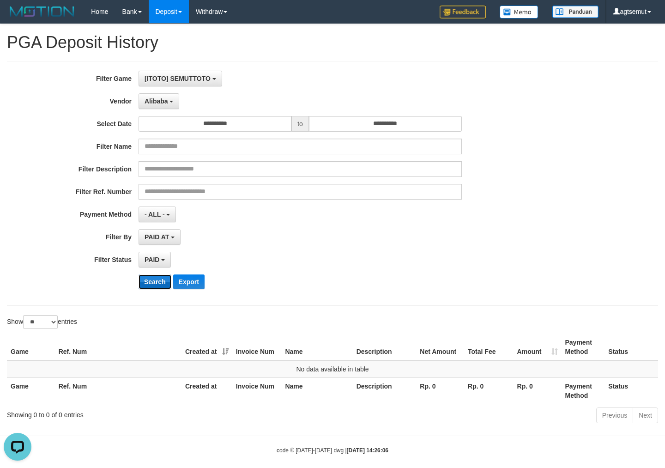
drag, startPoint x: 157, startPoint y: 285, endPoint x: 165, endPoint y: 219, distance: 66.0
click at [157, 284] on button "Search" at bounding box center [155, 281] width 33 height 15
click at [167, 107] on button "Alibaba" at bounding box center [159, 101] width 41 height 16
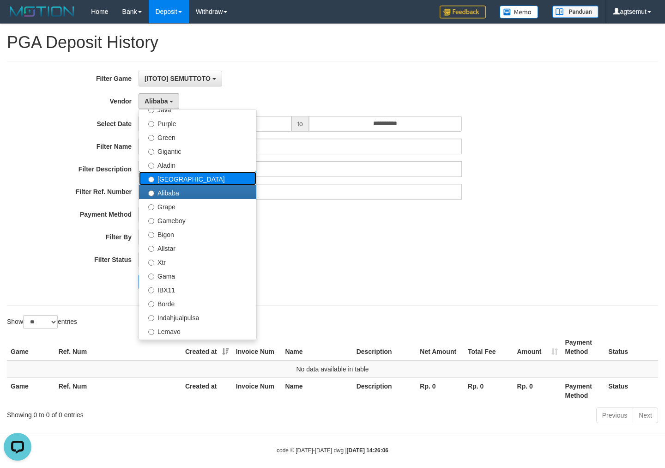
click at [178, 174] on label "Dubai" at bounding box center [197, 178] width 117 height 14
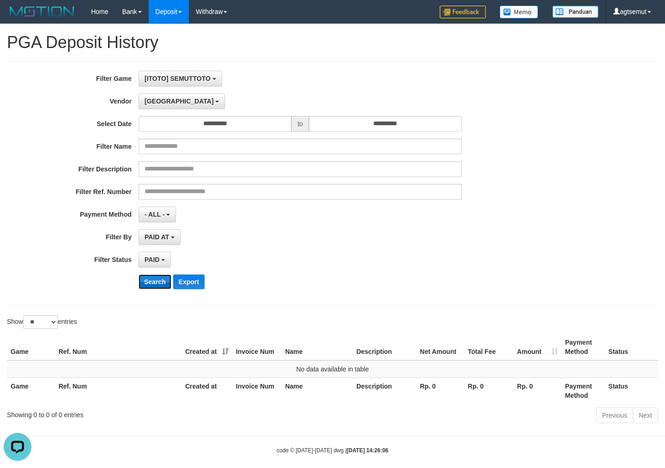
click at [158, 275] on button "Search" at bounding box center [155, 281] width 33 height 15
click at [156, 97] on span "Dubai" at bounding box center [179, 100] width 69 height 7
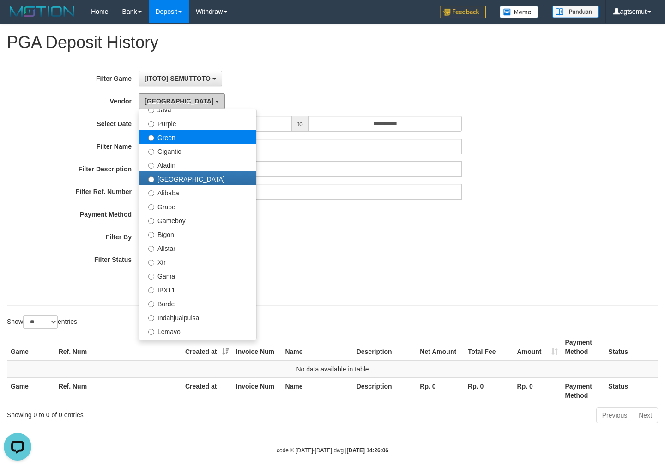
scroll to position [0, 0]
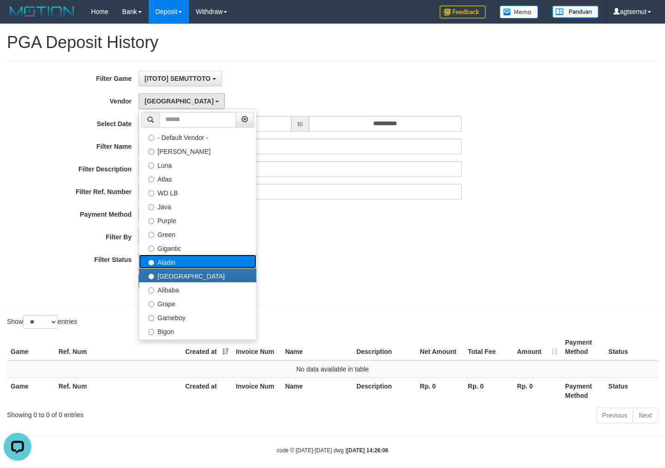
click at [165, 259] on label "Aladin" at bounding box center [197, 261] width 117 height 14
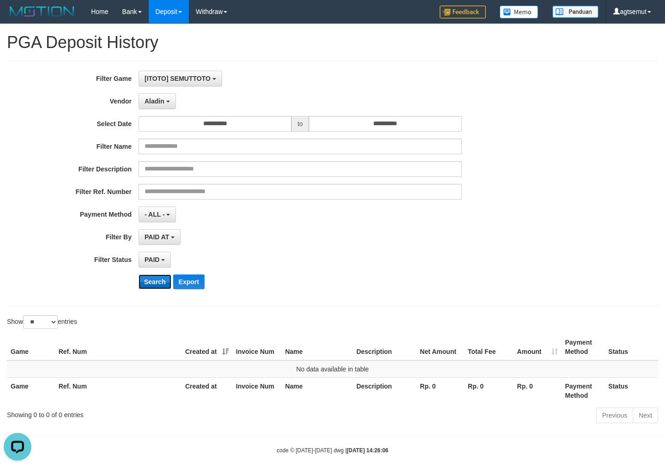
drag, startPoint x: 153, startPoint y: 288, endPoint x: 153, endPoint y: 275, distance: 12.9
click at [153, 287] on button "Search" at bounding box center [155, 281] width 33 height 15
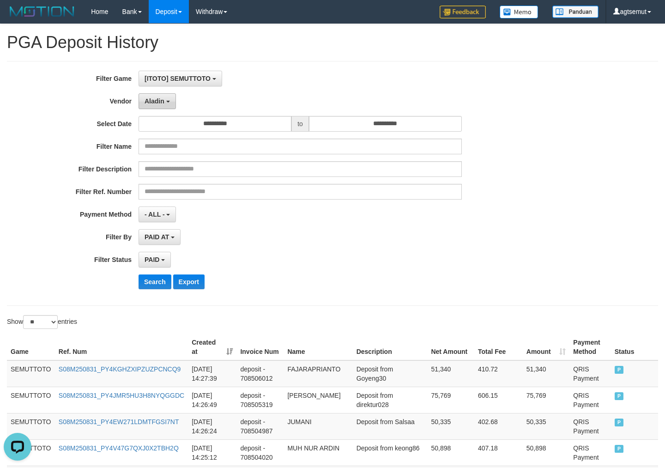
click at [162, 95] on button "Aladin" at bounding box center [157, 101] width 37 height 16
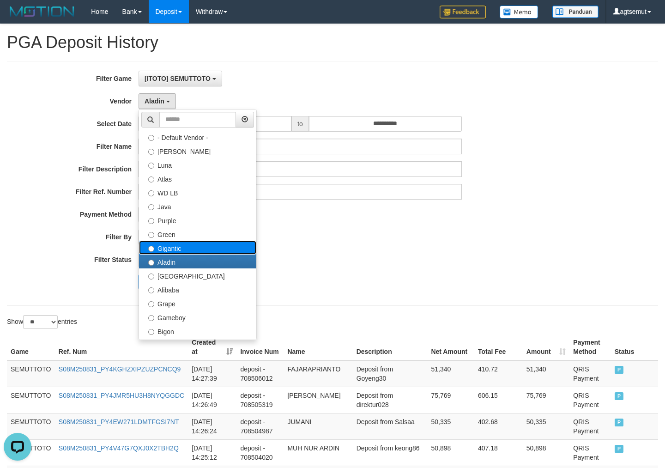
click at [182, 245] on label "Gigantic" at bounding box center [197, 248] width 117 height 14
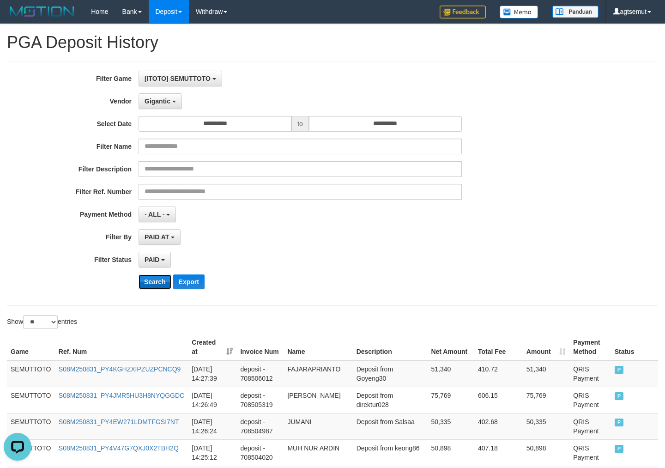
click at [163, 279] on button "Search" at bounding box center [155, 281] width 33 height 15
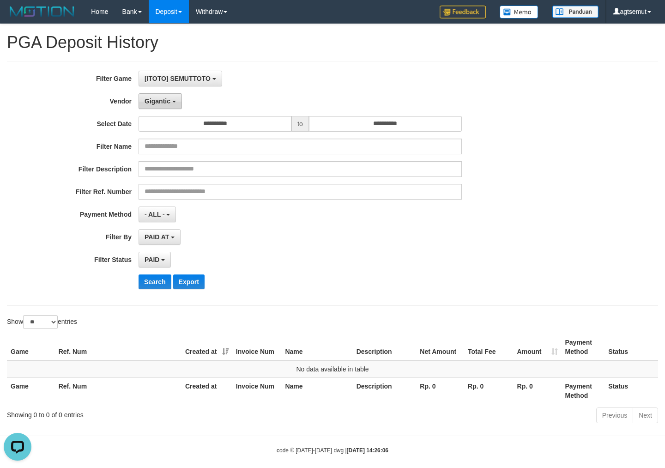
click at [164, 103] on span "Gigantic" at bounding box center [158, 100] width 26 height 7
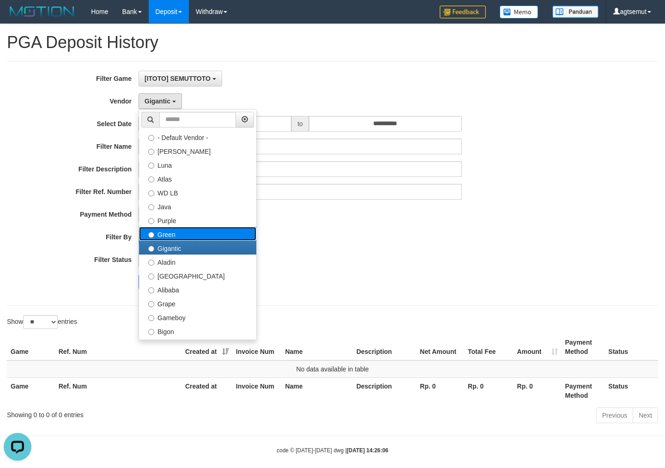
click at [170, 229] on label "Green" at bounding box center [197, 234] width 117 height 14
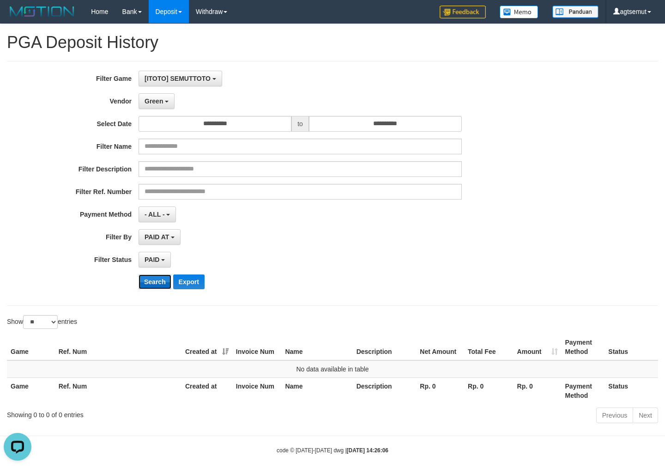
click at [153, 279] on button "Search" at bounding box center [155, 281] width 33 height 15
click at [168, 104] on button "Green" at bounding box center [157, 101] width 36 height 16
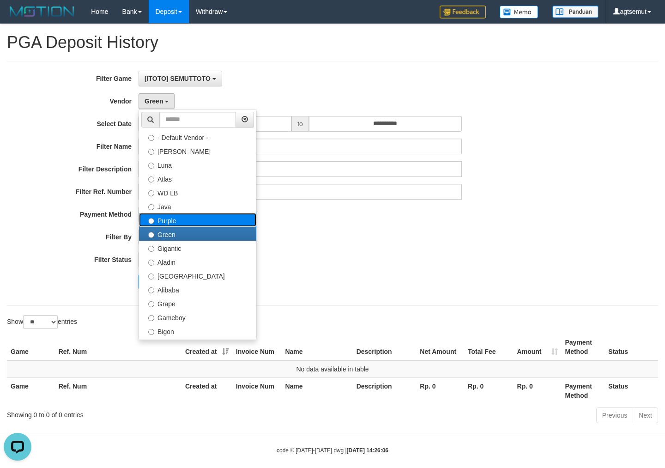
click at [185, 214] on label "Purple" at bounding box center [197, 220] width 117 height 14
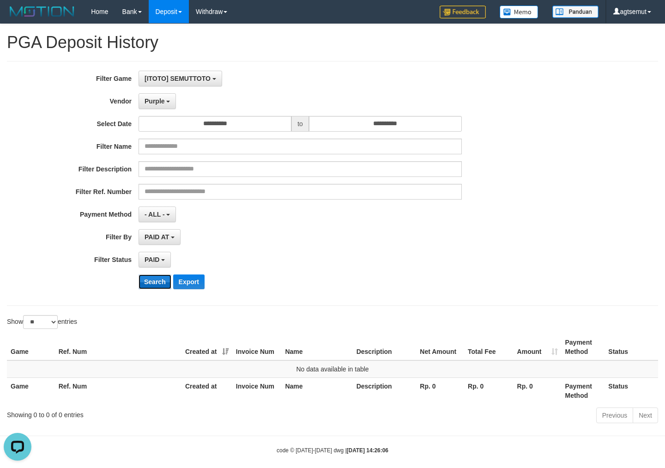
drag, startPoint x: 154, startPoint y: 279, endPoint x: 164, endPoint y: 217, distance: 62.6
click at [155, 279] on button "Search" at bounding box center [155, 281] width 33 height 15
click at [168, 98] on button "Purple" at bounding box center [157, 101] width 37 height 16
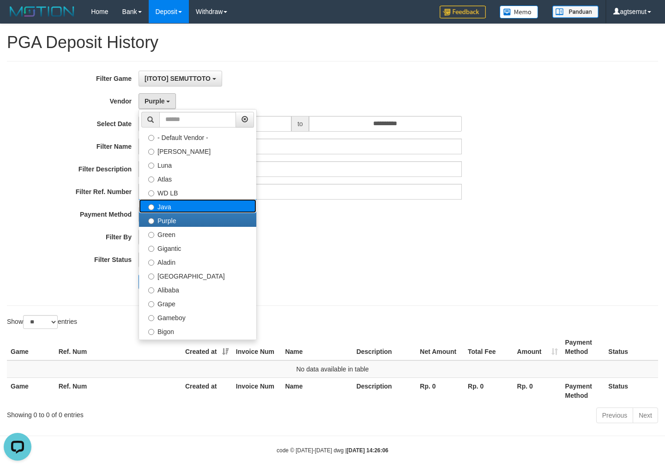
click at [182, 205] on label "Java" at bounding box center [197, 206] width 117 height 14
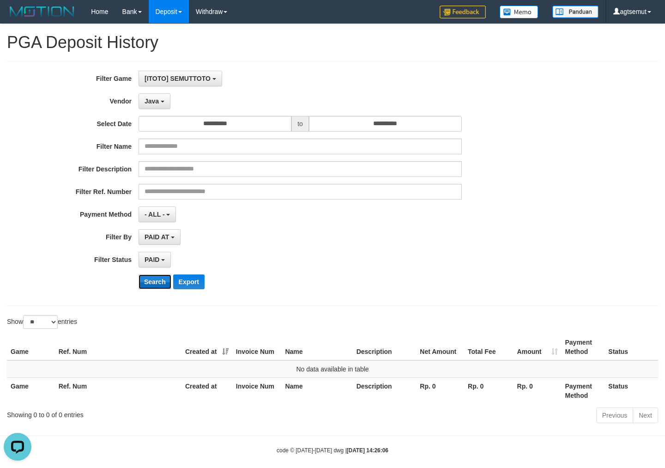
click at [155, 288] on button "Search" at bounding box center [155, 281] width 33 height 15
click at [164, 104] on button "Java" at bounding box center [155, 101] width 32 height 16
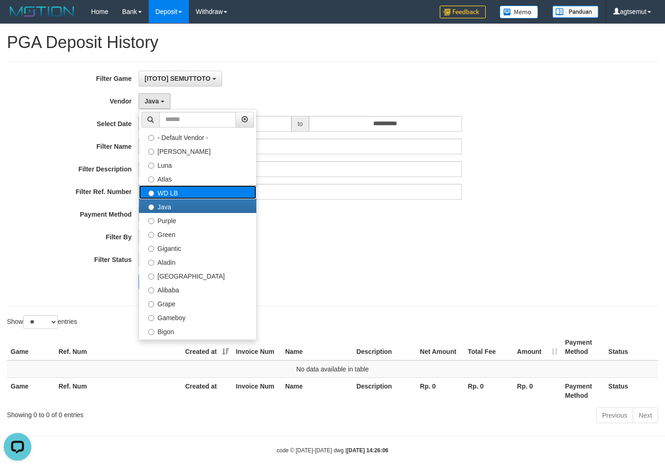
click at [188, 191] on label "WD LB" at bounding box center [197, 192] width 117 height 14
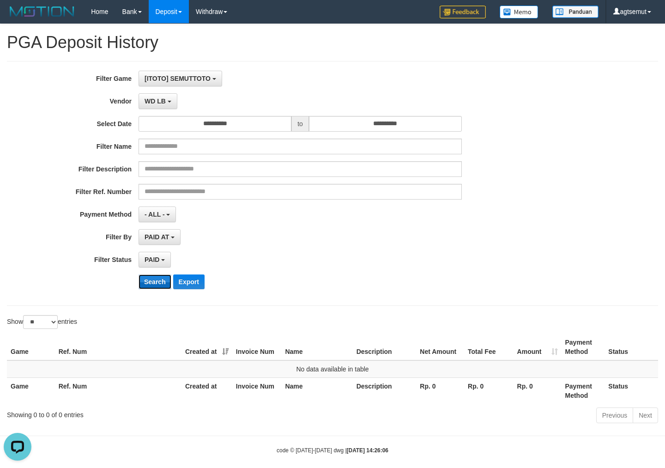
click at [160, 282] on button "Search" at bounding box center [155, 281] width 33 height 15
click at [163, 103] on span "WD LB" at bounding box center [155, 100] width 21 height 7
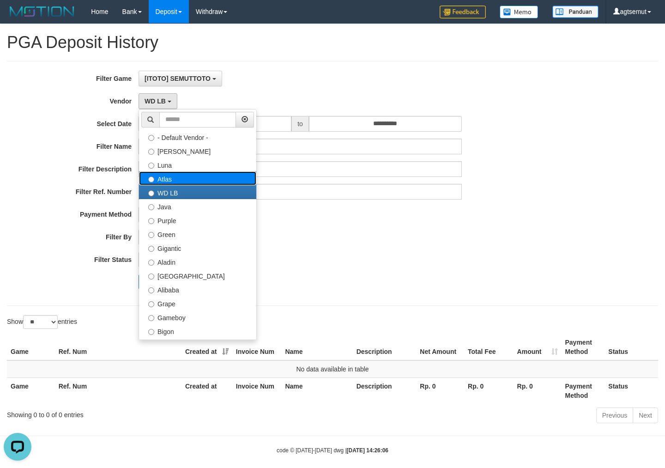
click at [172, 174] on label "Atlas" at bounding box center [197, 178] width 117 height 14
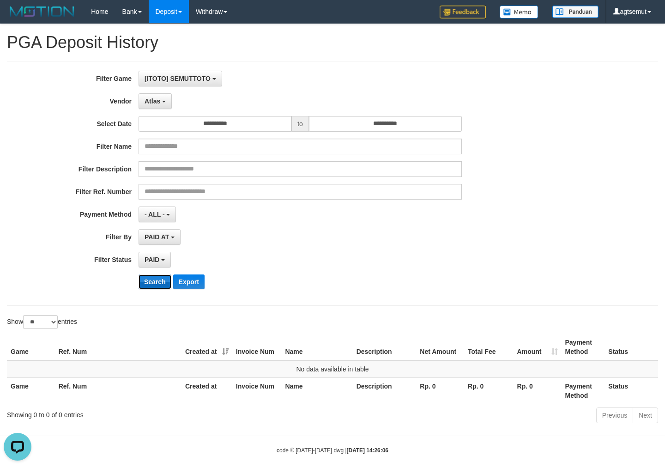
click at [156, 279] on button "Search" at bounding box center [155, 281] width 33 height 15
click at [160, 102] on span "Atlas" at bounding box center [153, 100] width 16 height 7
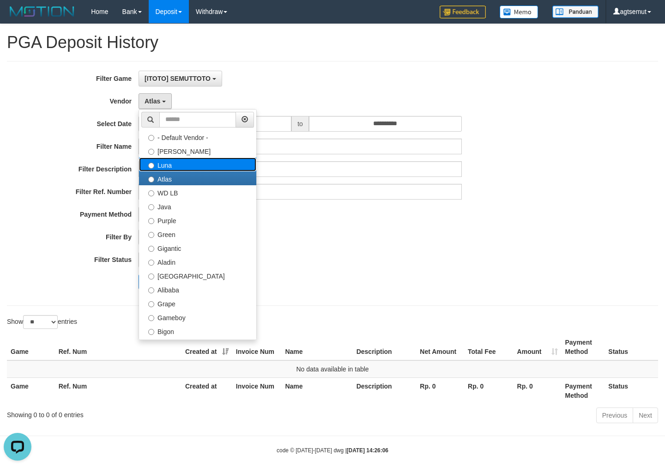
click at [181, 162] on label "Luna" at bounding box center [197, 164] width 117 height 14
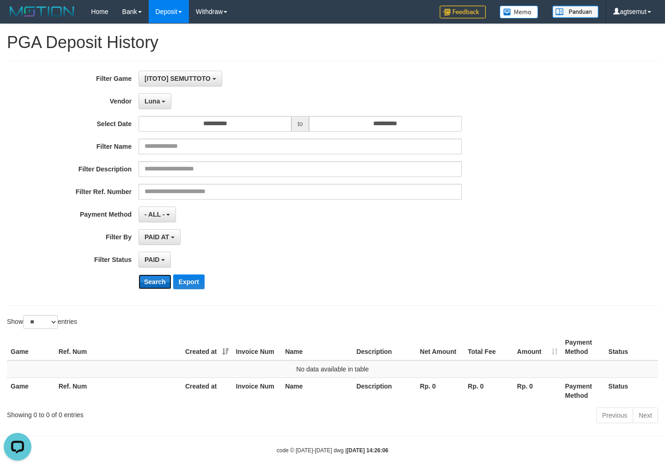
click at [160, 279] on button "Search" at bounding box center [155, 281] width 33 height 15
click at [164, 102] on b "button" at bounding box center [164, 102] width 4 height 2
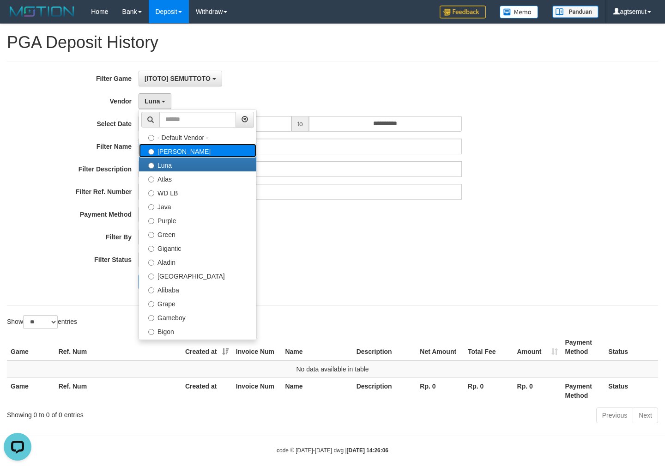
click at [171, 154] on label "Lucy" at bounding box center [197, 151] width 117 height 14
select select "**********"
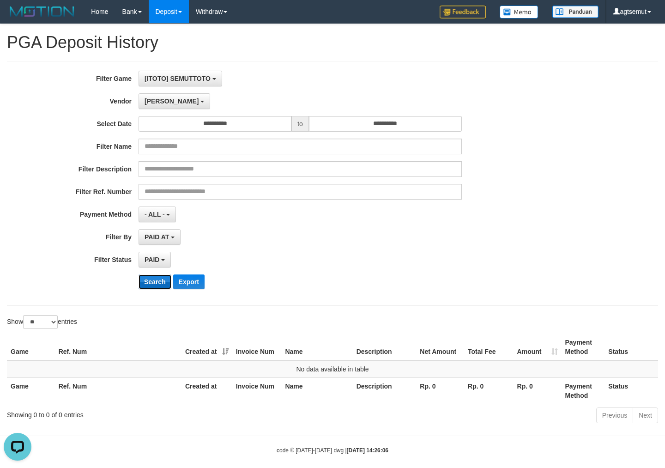
click at [158, 281] on button "Search" at bounding box center [155, 281] width 33 height 15
